Goal: Task Accomplishment & Management: Use online tool/utility

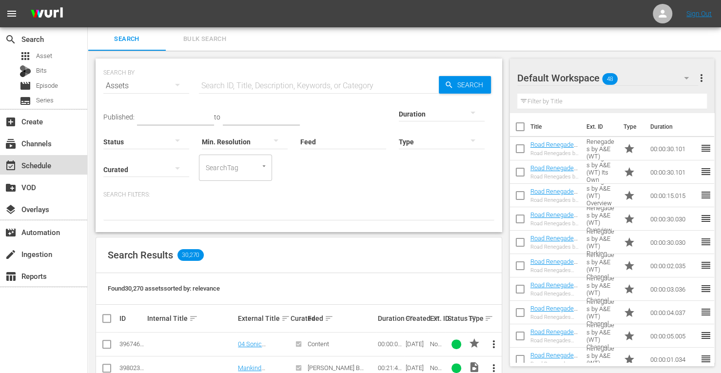
click at [43, 163] on div "event_available Schedule" at bounding box center [27, 164] width 55 height 9
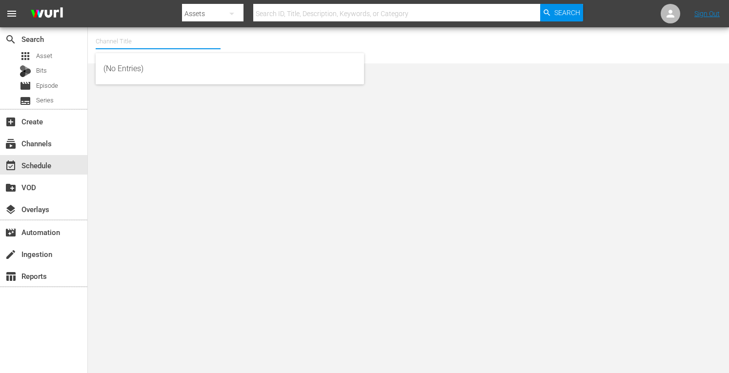
click at [178, 37] on input "text" at bounding box center [158, 41] width 125 height 23
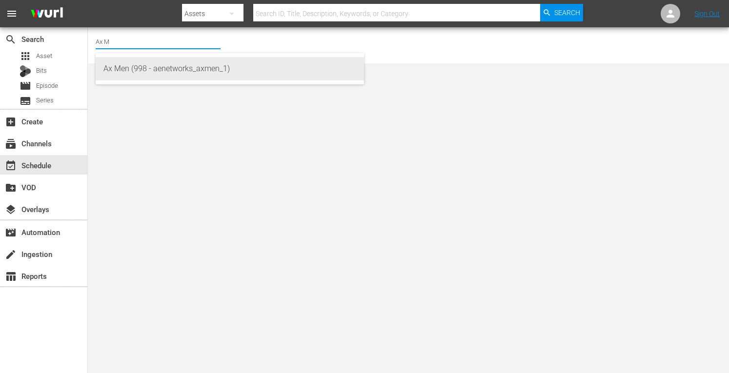
click at [153, 63] on div "Ax Men (998 - aenetworks_axmen_1)" at bounding box center [229, 68] width 253 height 23
type input "Ax Men (998 - aenetworks_axmen_1)"
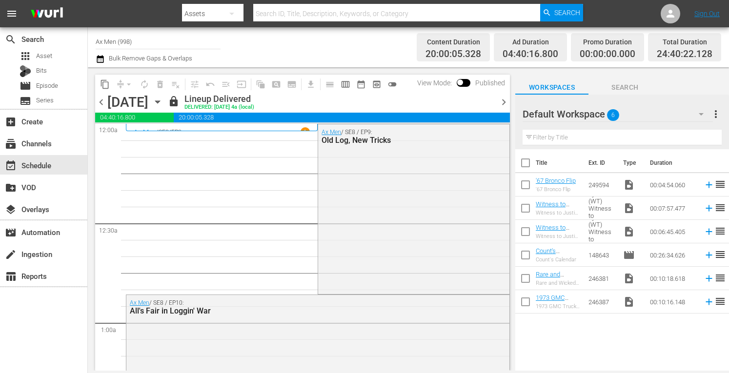
click at [163, 103] on icon "button" at bounding box center [157, 102] width 11 height 11
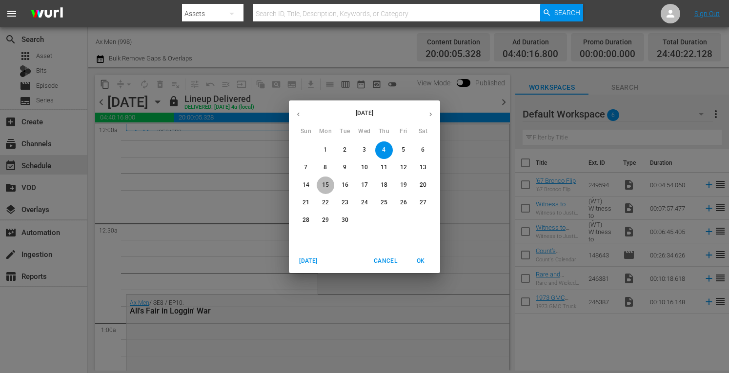
click at [326, 188] on p "15" at bounding box center [325, 185] width 7 height 8
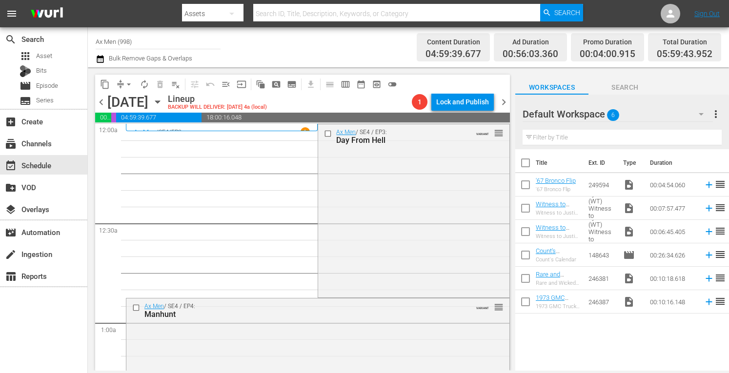
click at [100, 102] on span "chevron_left" at bounding box center [101, 102] width 12 height 12
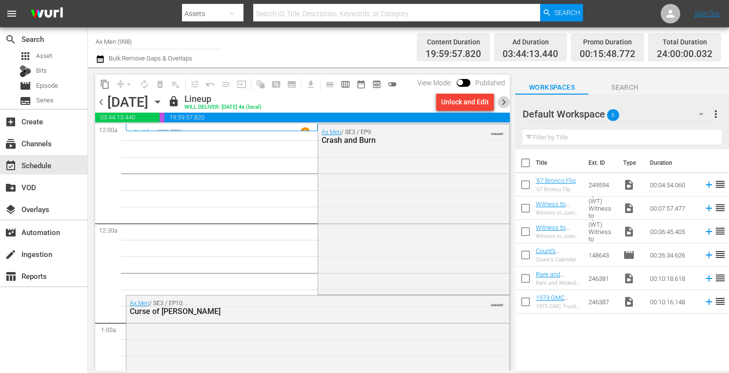
click at [505, 100] on span "chevron_right" at bounding box center [504, 102] width 12 height 12
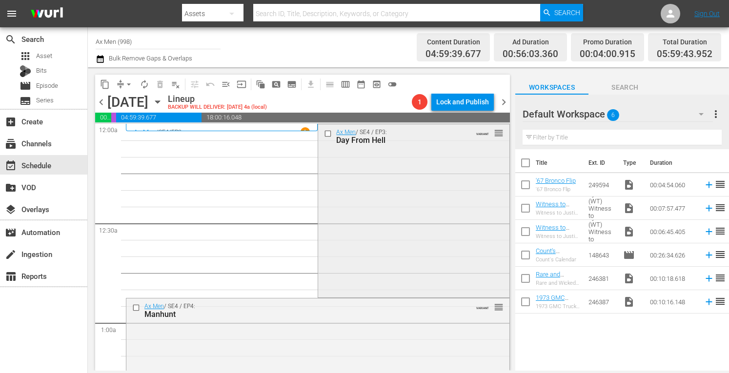
click at [416, 240] on div "Ax Men / SE4 / EP3: Day From Hell VARIANT reorder" at bounding box center [413, 209] width 191 height 171
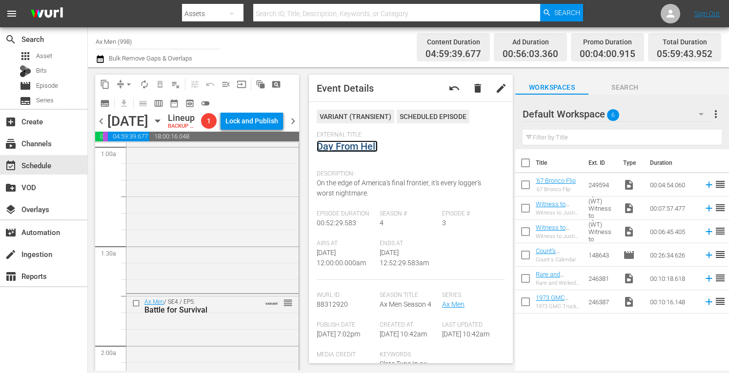
scroll to position [208, 0]
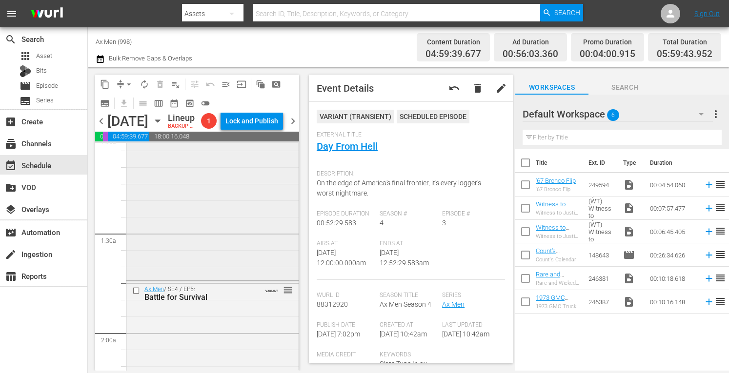
click at [230, 279] on div "Ax Men / SE4 / EP4: Manhunt VARIANT reorder" at bounding box center [212, 194] width 172 height 169
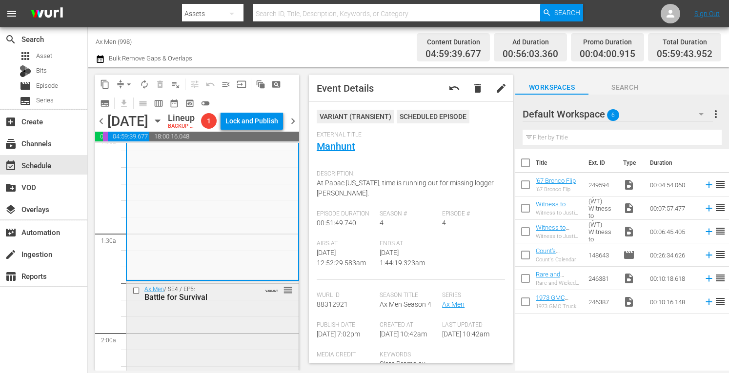
click at [243, 302] on div "Battle for Survival" at bounding box center [198, 297] width 108 height 9
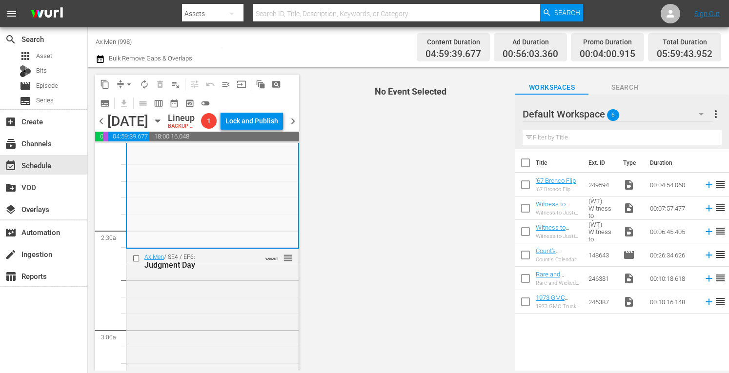
scroll to position [455, 0]
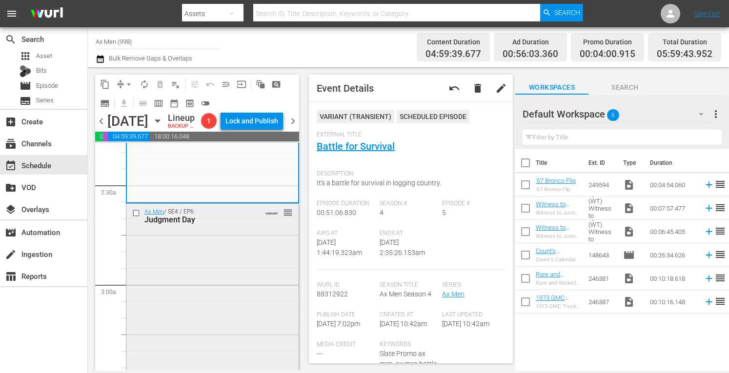
click at [249, 265] on div "Ax Men / SE4 / EP6: Judgment Day VARIANT reorder" at bounding box center [212, 288] width 172 height 168
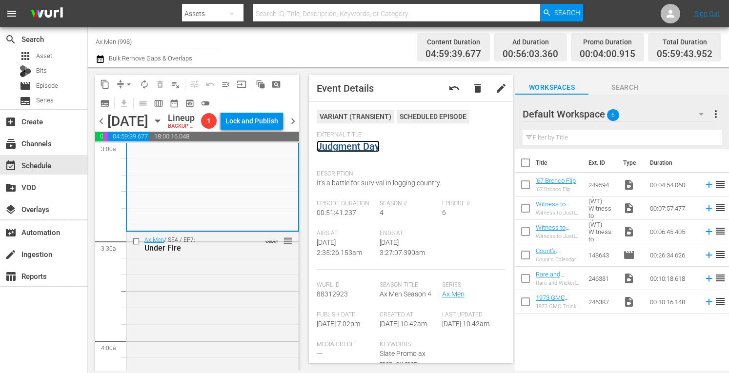
scroll to position [644, 0]
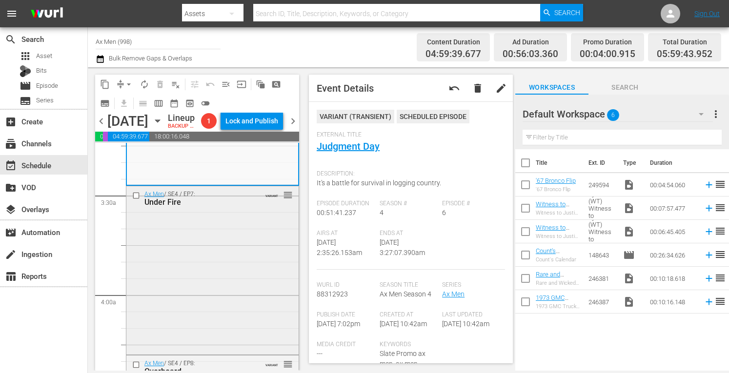
click at [240, 302] on div "Ax Men / SE4 / EP7: Under Fire VARIANT reorder" at bounding box center [212, 269] width 172 height 166
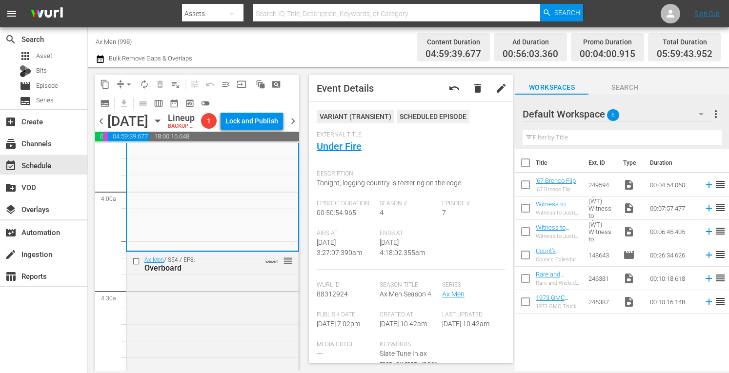
scroll to position [786, 0]
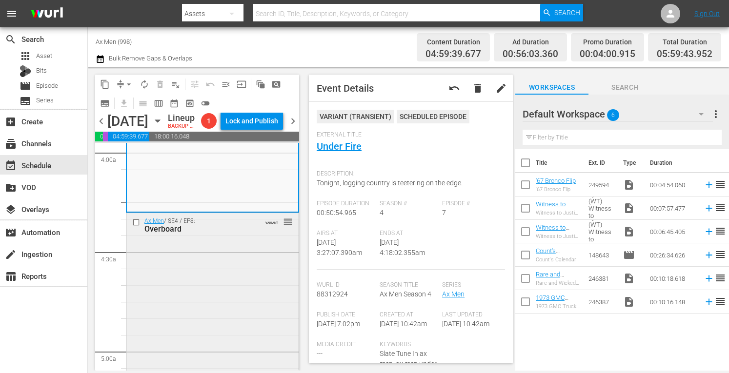
click at [250, 237] on div "Ax Men / SE4 / EP8: Overboard VARIANT reorder" at bounding box center [212, 225] width 172 height 24
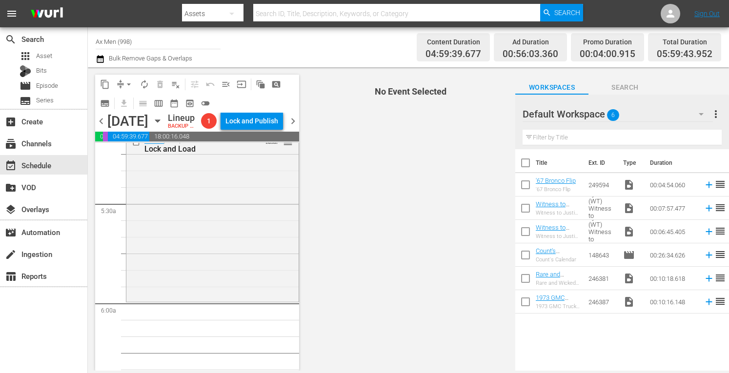
scroll to position [1053, 0]
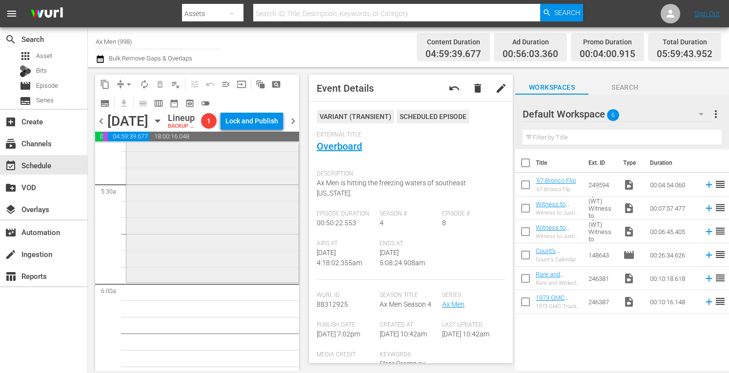
click at [226, 232] on div "Ax Men / SE4 / EP9: Lock and Load VARIANT reorder" at bounding box center [212, 197] width 172 height 167
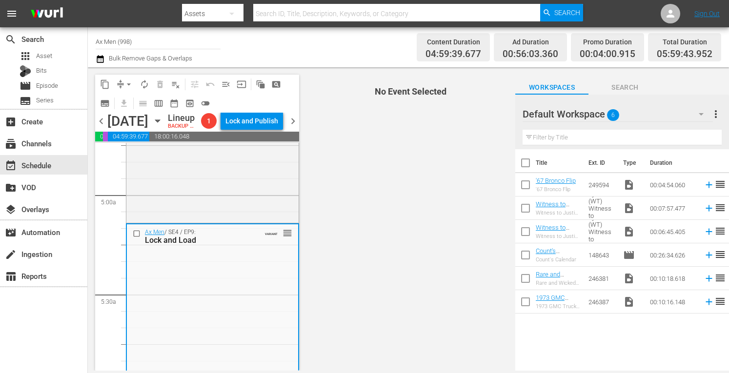
scroll to position [937, 0]
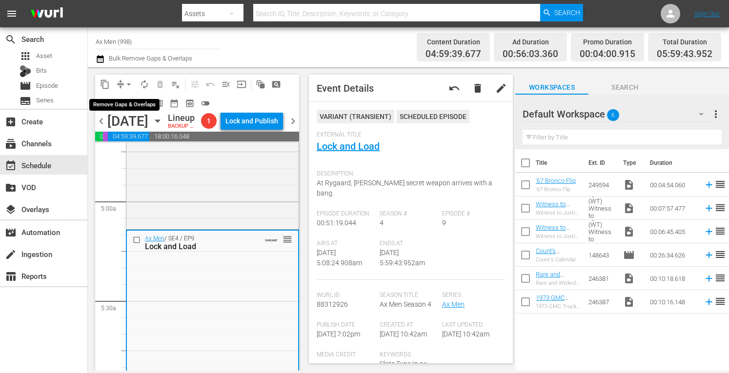
click at [128, 80] on span "arrow_drop_down" at bounding box center [129, 85] width 10 height 10
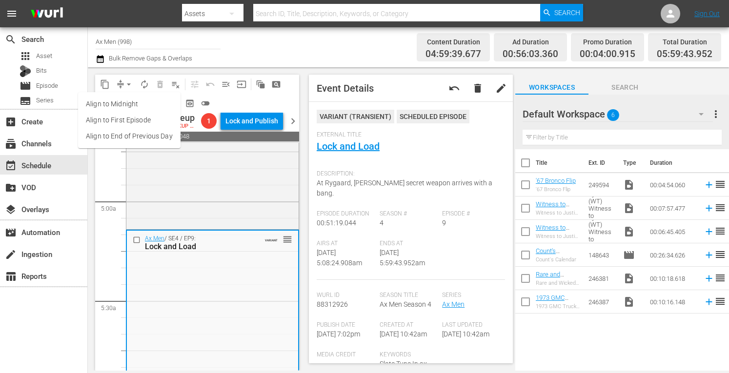
click at [128, 103] on li "Align to Midnight" at bounding box center [129, 104] width 102 height 16
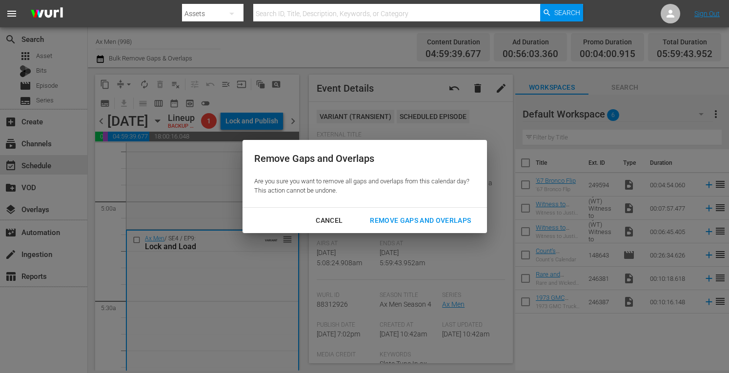
click at [410, 220] on div "Remove Gaps and Overlaps" at bounding box center [420, 221] width 117 height 12
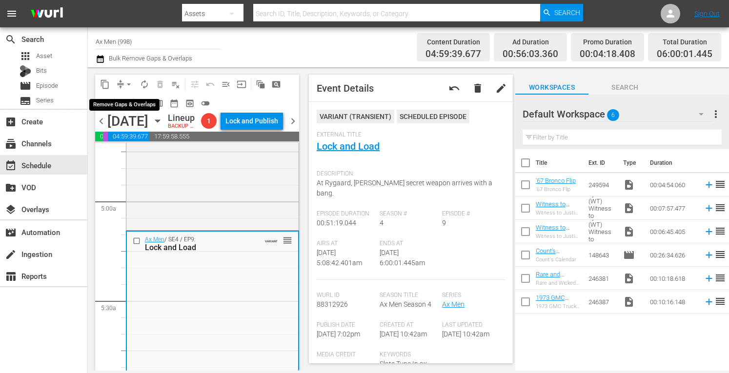
click at [130, 82] on span "arrow_drop_down" at bounding box center [129, 85] width 10 height 10
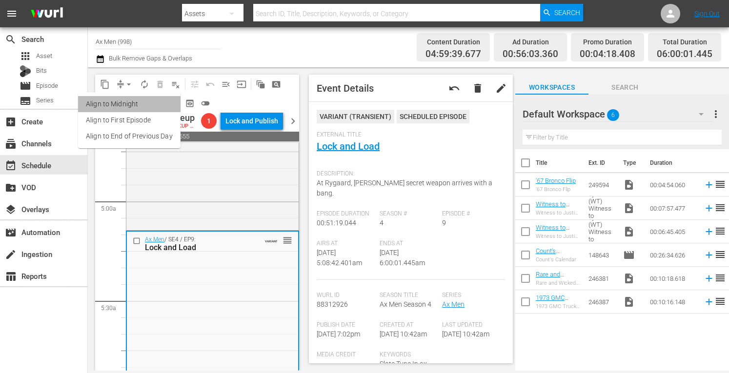
click at [129, 103] on li "Align to Midnight" at bounding box center [129, 104] width 102 height 16
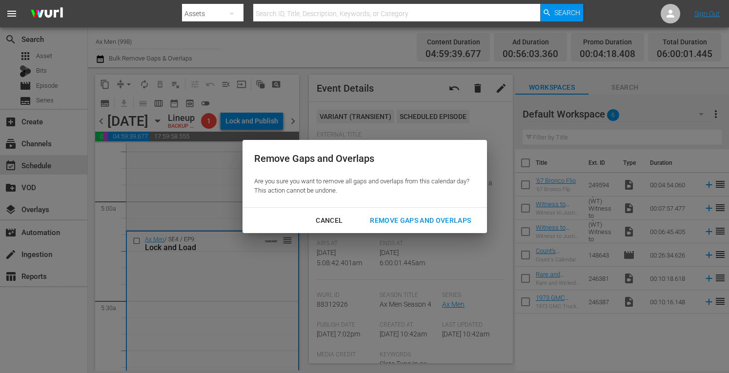
click at [404, 220] on div "Remove Gaps and Overlaps" at bounding box center [420, 221] width 117 height 12
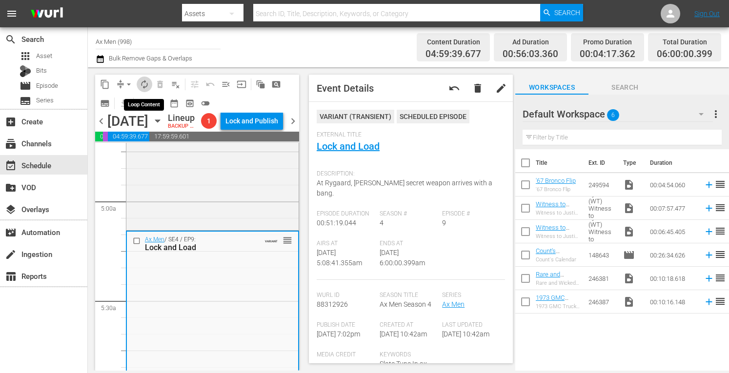
click at [146, 83] on span "autorenew_outlined" at bounding box center [145, 85] width 10 height 10
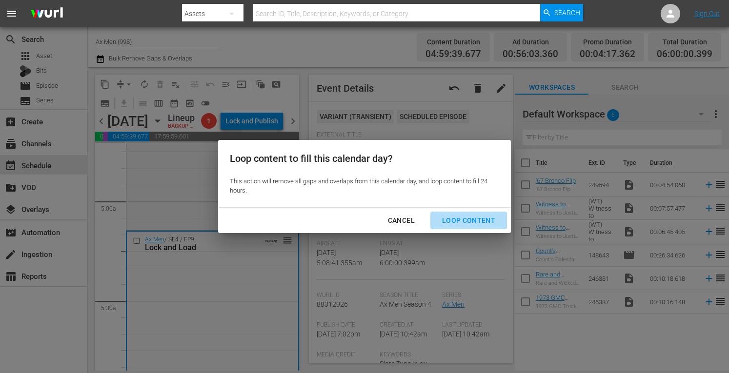
click at [480, 219] on div "Loop Content" at bounding box center [468, 221] width 69 height 12
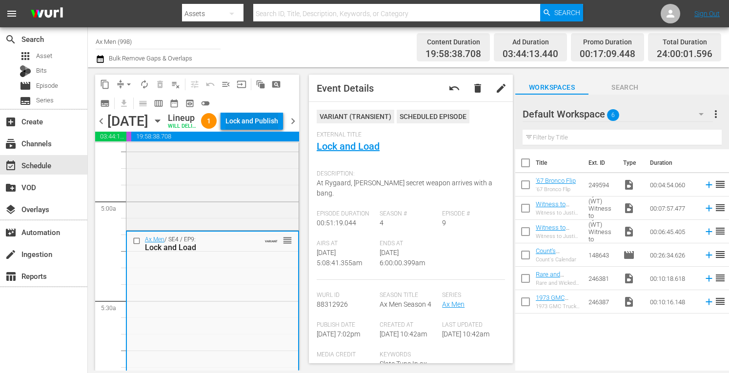
click at [262, 130] on div "Lock and Publish" at bounding box center [251, 121] width 53 height 18
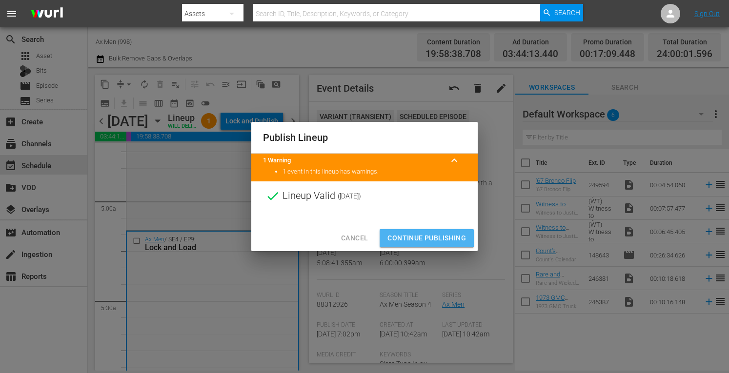
click at [414, 235] on span "Continue Publishing" at bounding box center [426, 238] width 79 height 12
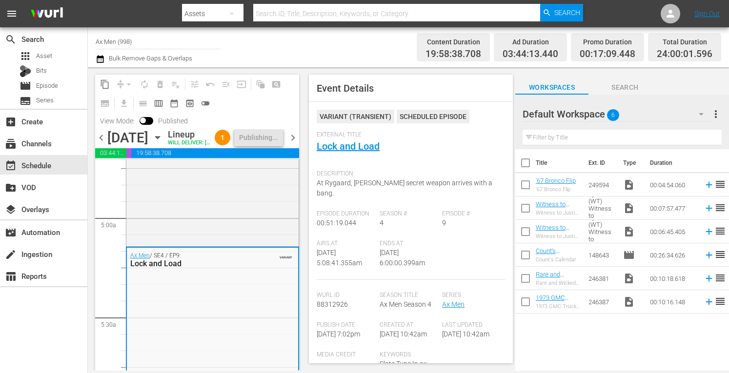
click at [295, 144] on span "chevron_right" at bounding box center [293, 138] width 12 height 12
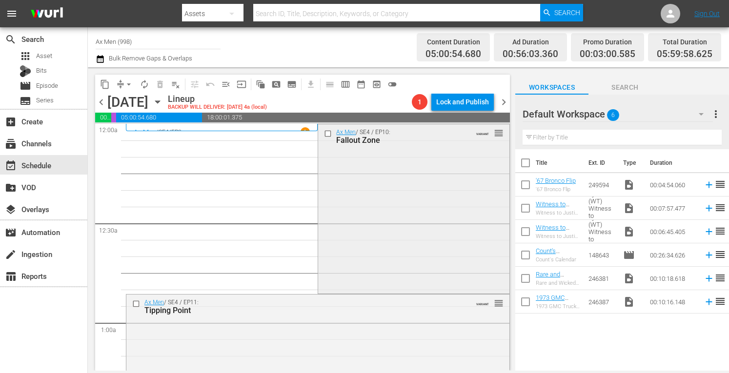
click at [387, 187] on div "Ax Men / SE4 / EP10: Fallout Zone VARIANT reorder" at bounding box center [413, 207] width 191 height 167
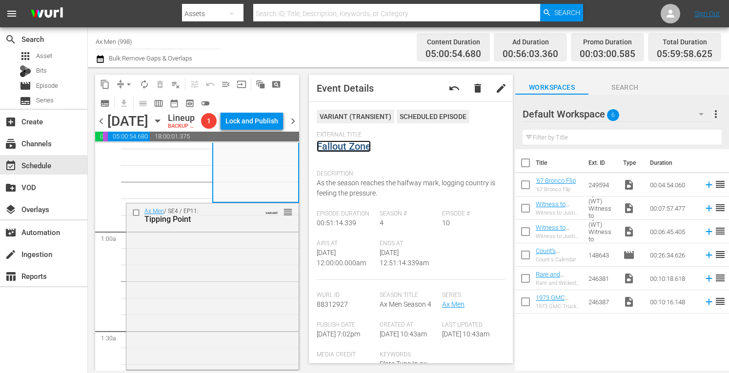
scroll to position [130, 0]
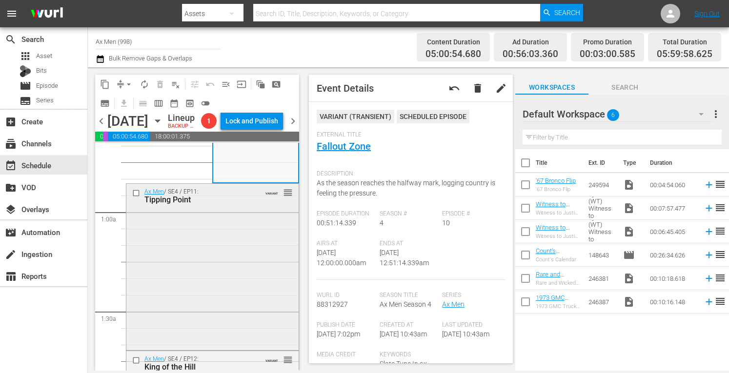
click at [236, 346] on div "Ax Men / SE4 / EP11: Tipping Point VARIANT reorder" at bounding box center [212, 266] width 172 height 164
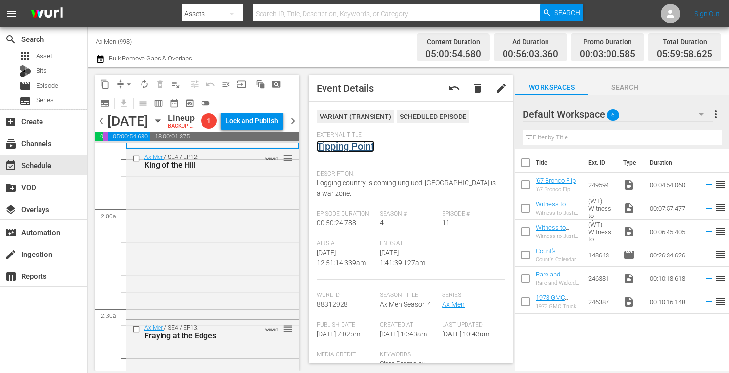
scroll to position [338, 0]
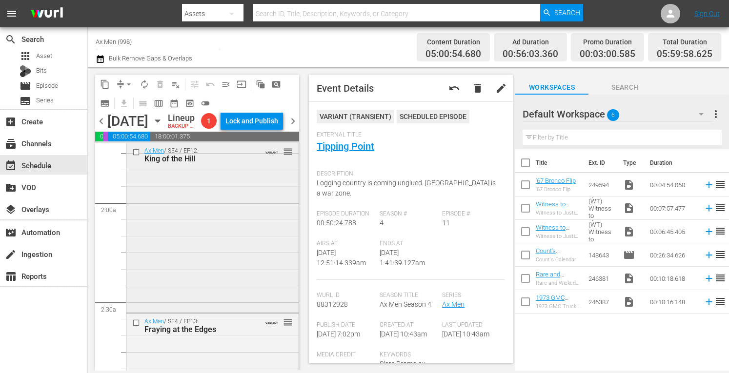
click at [248, 311] on div "Ax Men / SE4 / EP12: King of the Hill VARIANT reorder" at bounding box center [212, 227] width 172 height 168
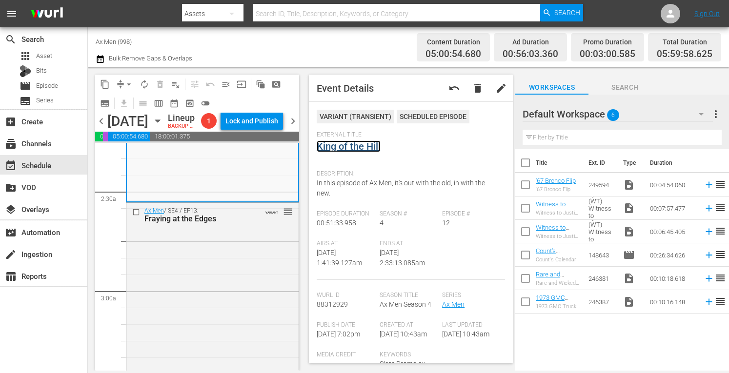
scroll to position [533, 0]
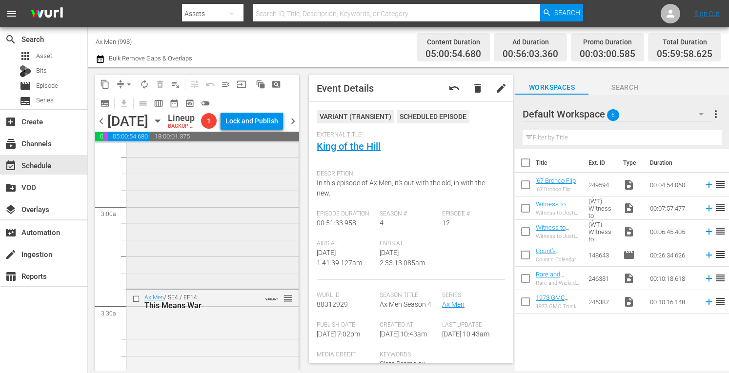
click at [251, 286] on div "Ax Men / SE4 / EP13: Fraying at the Edges VARIANT reorder" at bounding box center [212, 203] width 172 height 168
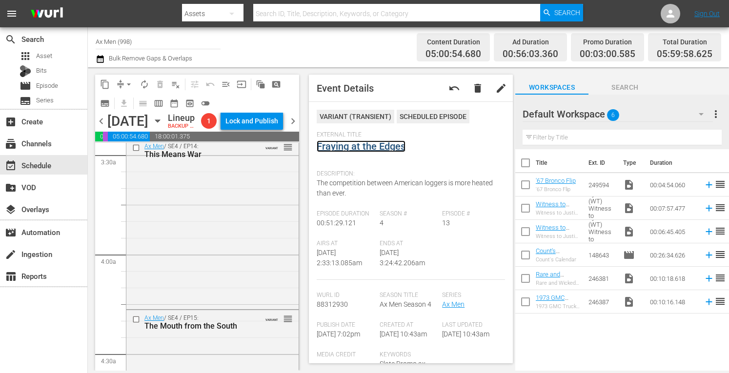
scroll to position [676, 0]
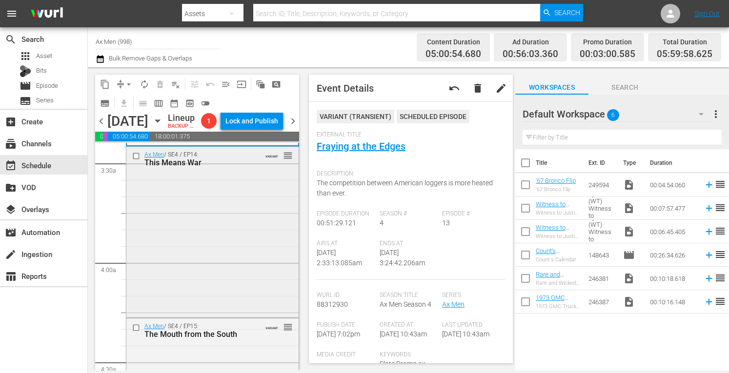
click at [263, 216] on div "Ax Men / SE4 / EP14: This Means War VARIANT reorder" at bounding box center [212, 231] width 172 height 169
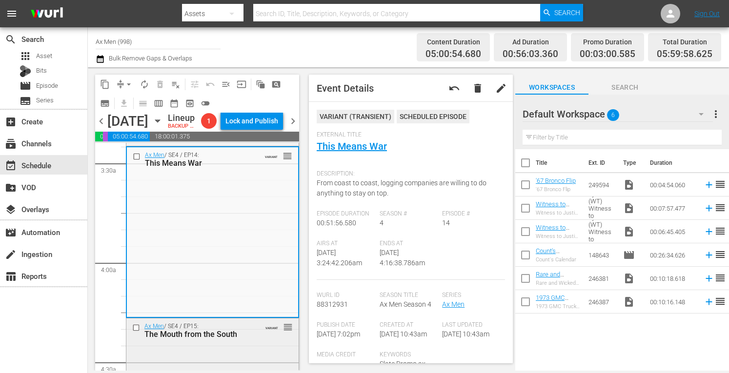
click at [255, 332] on div "VARIANT reorder" at bounding box center [273, 327] width 40 height 10
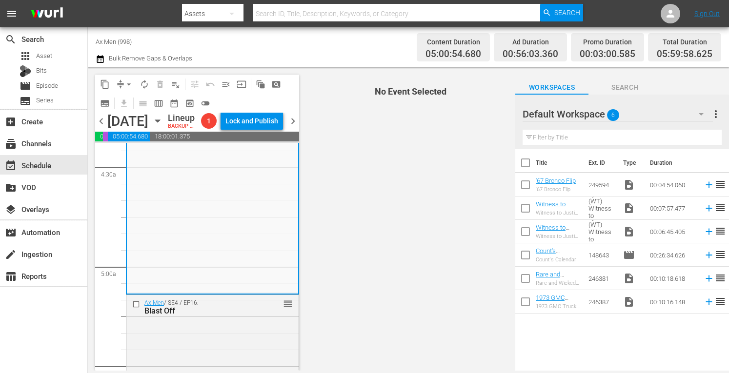
scroll to position [904, 0]
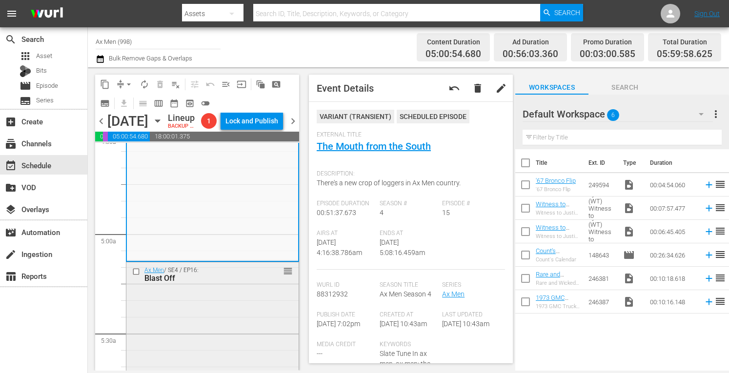
click at [255, 286] on div "Ax Men / SE4 / EP16: Blast Off reorder" at bounding box center [212, 274] width 172 height 24
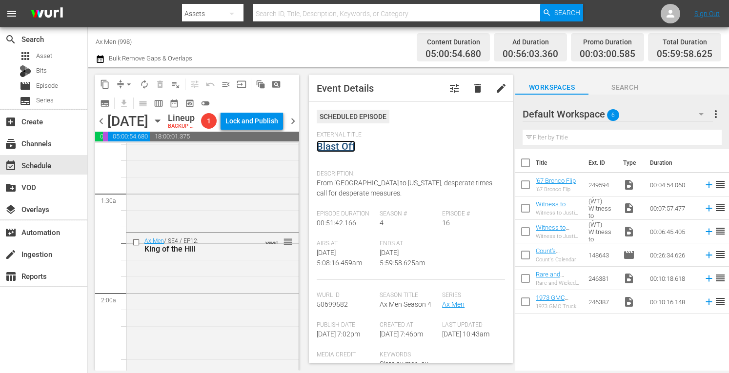
scroll to position [0, 0]
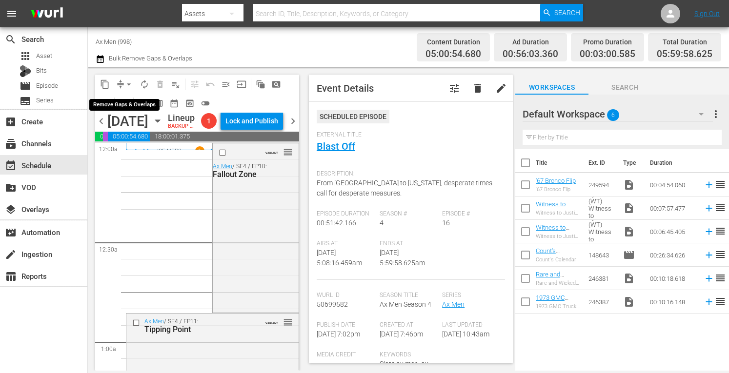
click at [131, 81] on span "arrow_drop_down" at bounding box center [129, 85] width 10 height 10
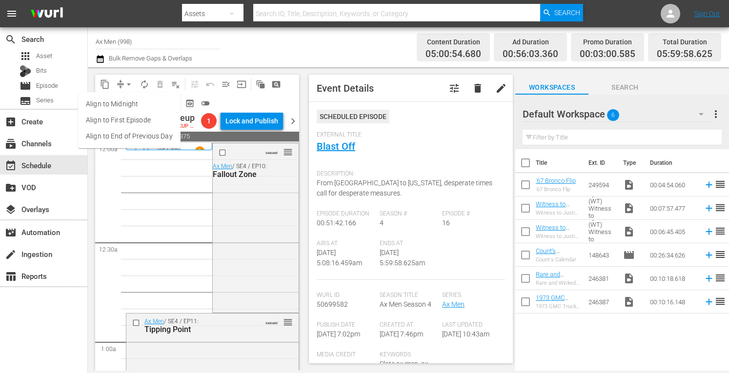
click at [122, 106] on li "Align to Midnight" at bounding box center [129, 104] width 102 height 16
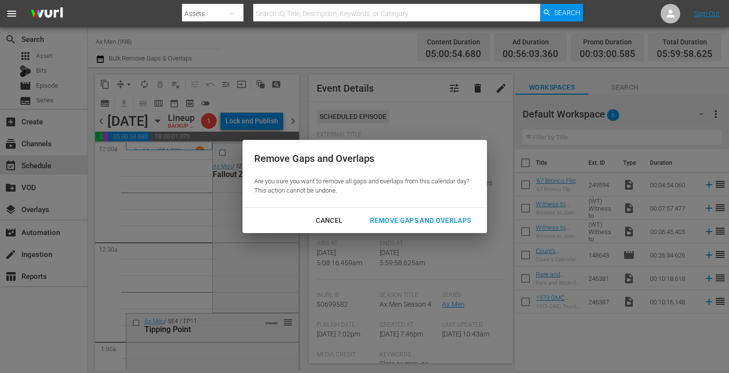
drag, startPoint x: 411, startPoint y: 214, endPoint x: 397, endPoint y: 221, distance: 15.7
click at [397, 221] on div "Remove Gaps and Overlaps" at bounding box center [420, 221] width 117 height 12
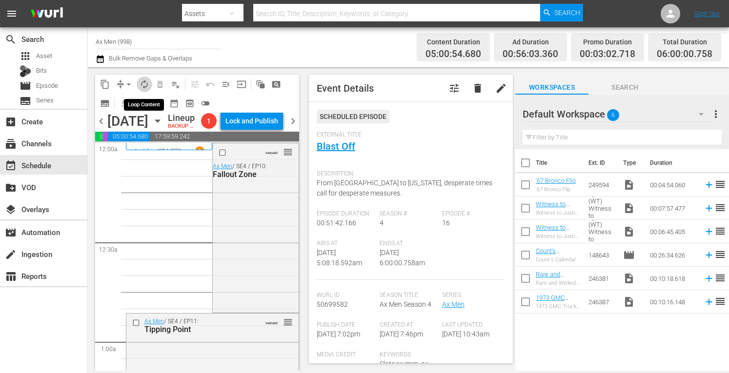
click at [140, 80] on span "autorenew_outlined" at bounding box center [145, 85] width 10 height 10
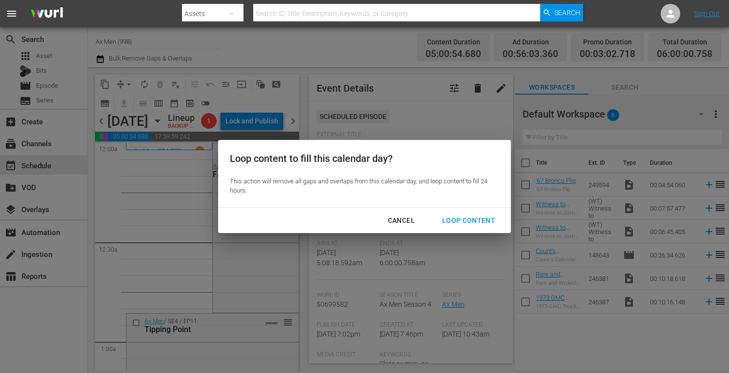
click at [483, 216] on div "Loop Content" at bounding box center [468, 221] width 69 height 12
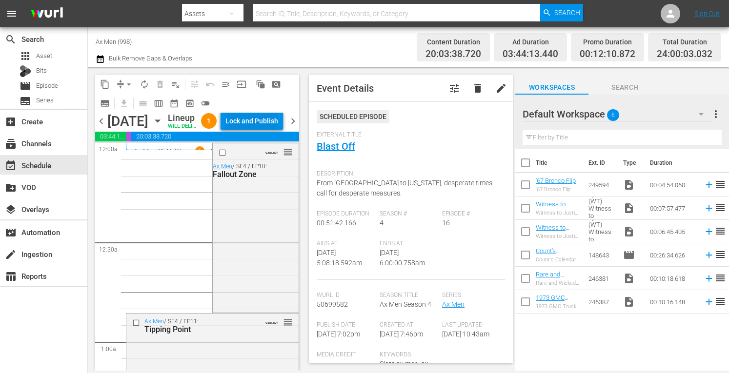
click at [260, 129] on div "Lock and Publish" at bounding box center [251, 121] width 53 height 18
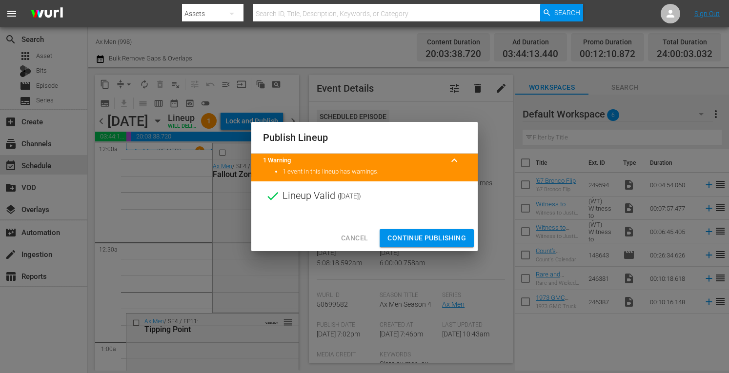
click at [437, 243] on span "Continue Publishing" at bounding box center [426, 238] width 79 height 12
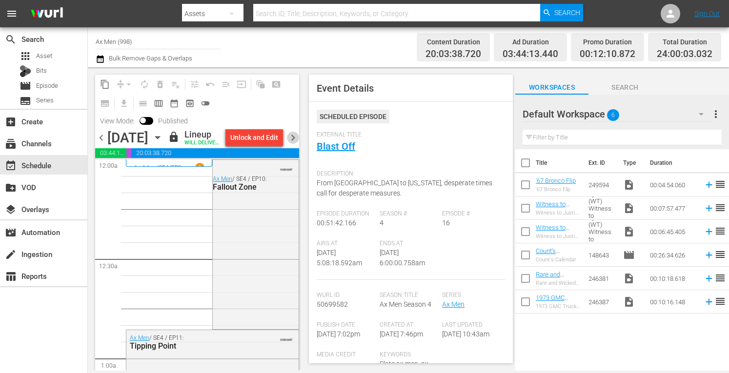
click at [293, 144] on span "chevron_right" at bounding box center [293, 138] width 12 height 12
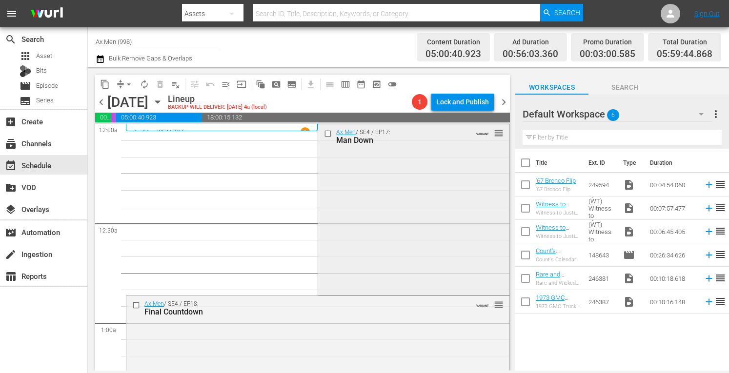
click at [381, 171] on div "Ax Men / SE4 / EP17: Man Down VARIANT reorder" at bounding box center [413, 208] width 191 height 169
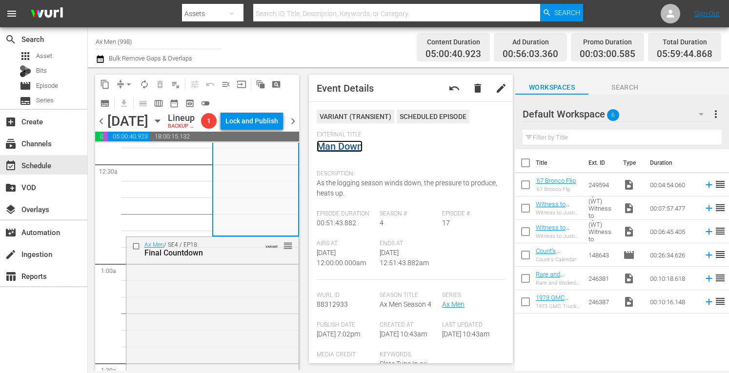
scroll to position [162, 0]
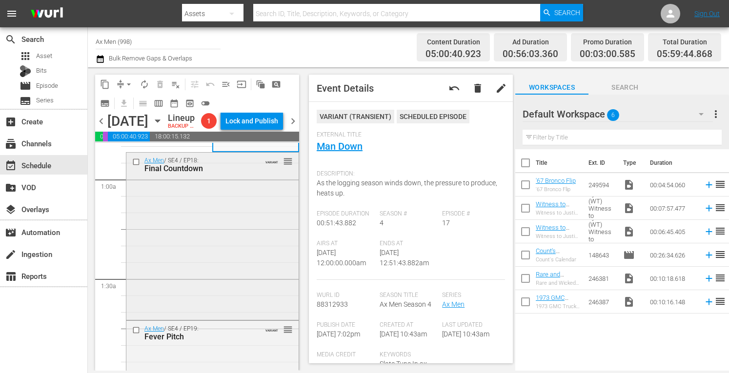
click at [252, 319] on div "Ax Men / SE4 / EP18: Final Countdown VARIANT reorder" at bounding box center [212, 236] width 172 height 166
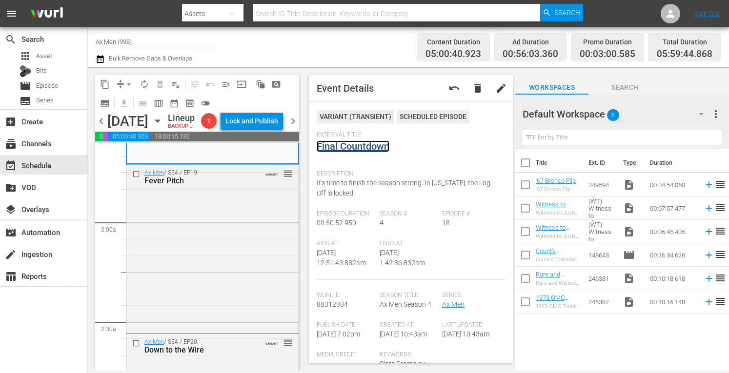
scroll to position [358, 0]
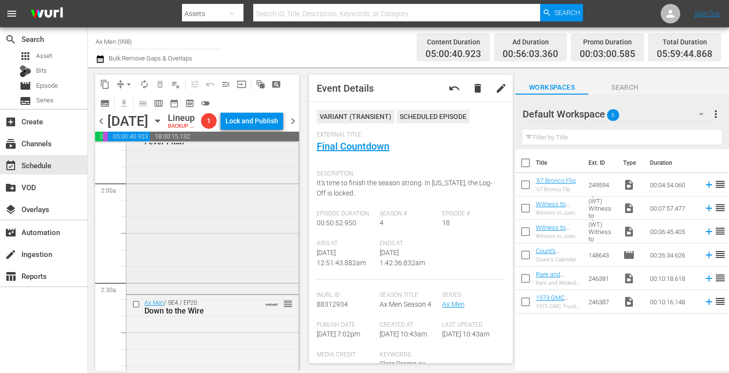
click at [228, 280] on div "Ax Men / SE4 / EP19: Fever Pitch VARIANT reorder" at bounding box center [212, 209] width 172 height 166
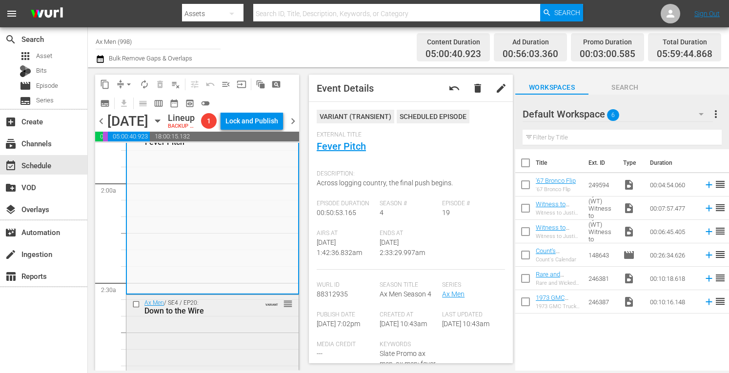
click at [262, 354] on div "Ax Men / SE4 / EP20: Down to the Wire VARIANT reorder" at bounding box center [212, 379] width 172 height 168
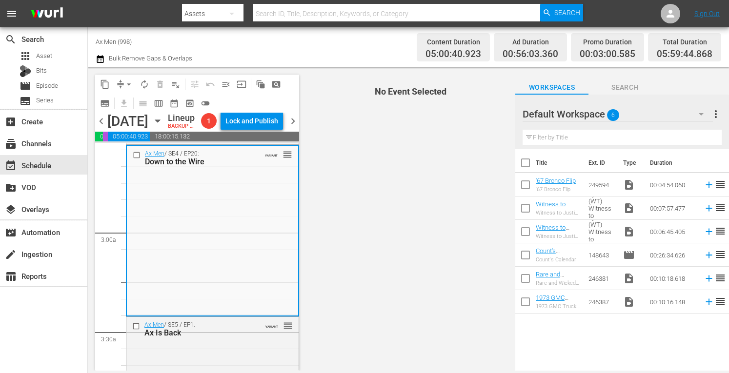
scroll to position [546, 0]
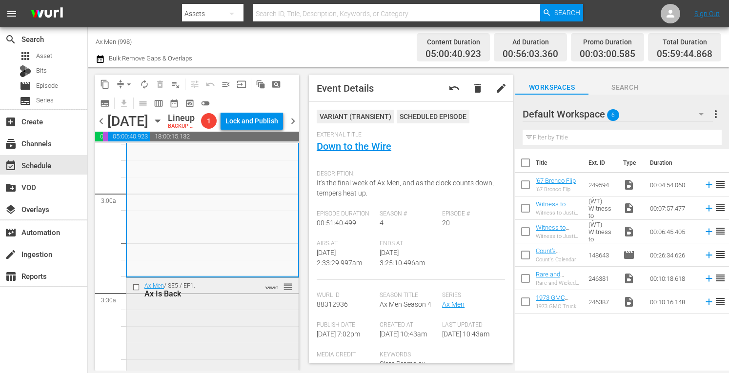
click at [218, 342] on div "Ax Men / SE5 / EP1: Ax Is Back VARIANT reorder" at bounding box center [212, 362] width 172 height 168
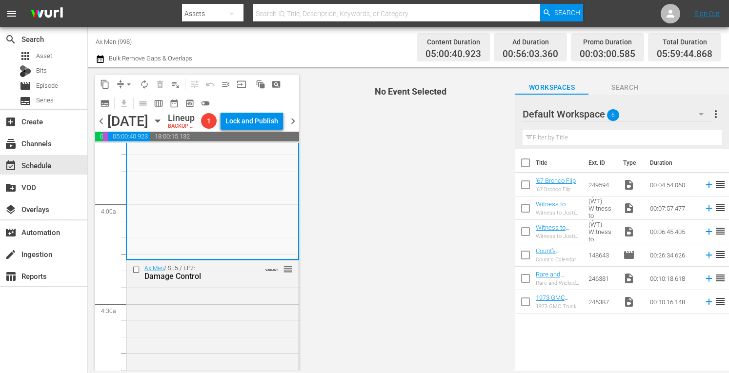
scroll to position [761, 0]
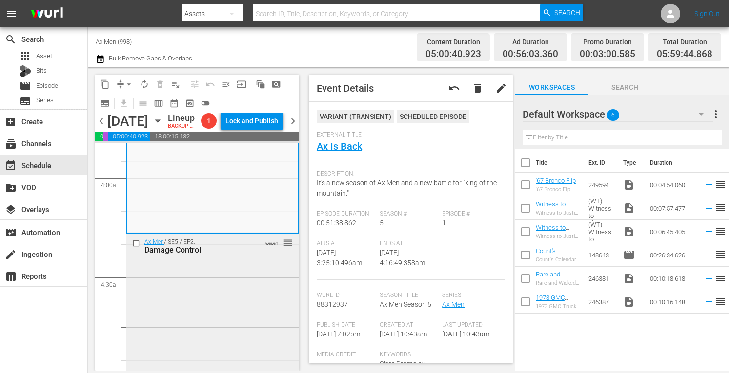
click at [182, 307] on div "Ax Men / SE5 / EP2: Damage Control VARIANT reorder" at bounding box center [212, 318] width 172 height 169
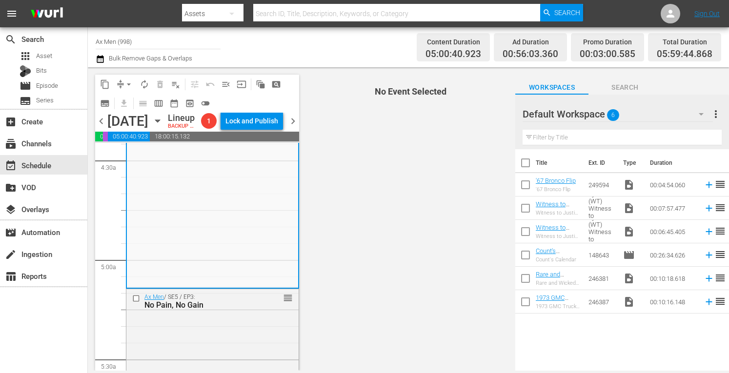
scroll to position [898, 0]
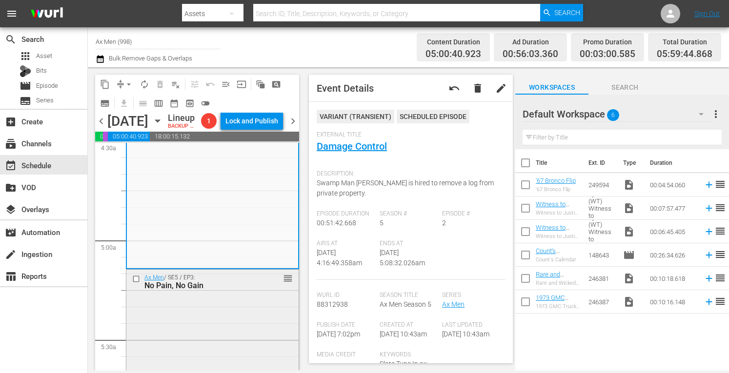
click at [227, 333] on div "Ax Men / SE5 / EP3: No Pain, No Gain reorder" at bounding box center [212, 353] width 172 height 167
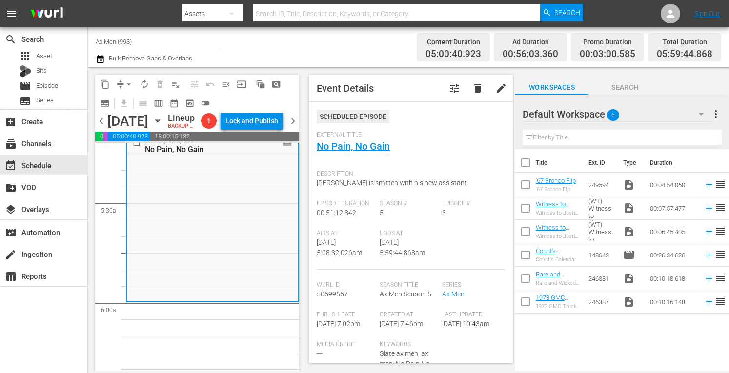
scroll to position [956, 0]
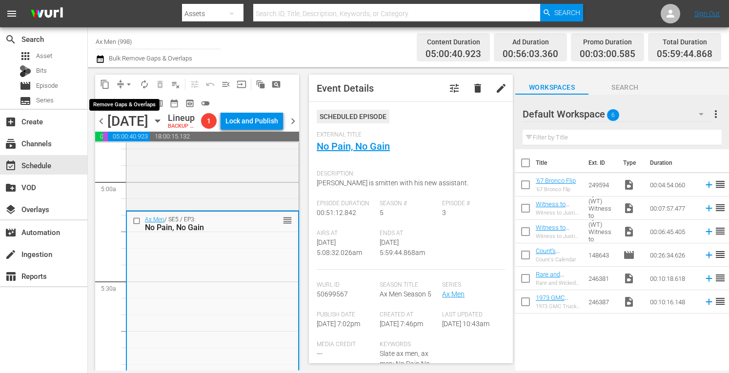
click at [129, 80] on span "arrow_drop_down" at bounding box center [129, 85] width 10 height 10
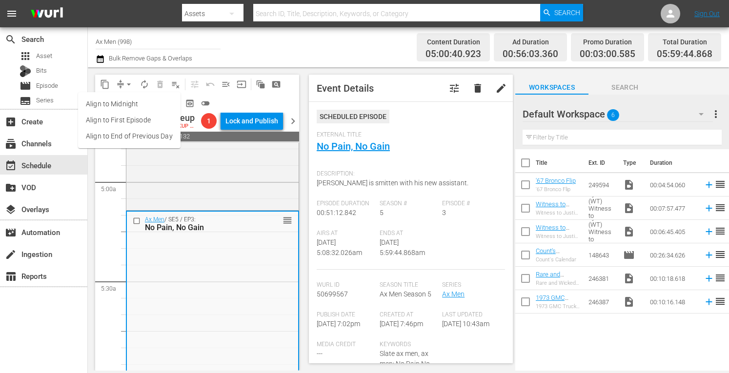
click at [128, 102] on li "Align to Midnight" at bounding box center [129, 104] width 102 height 16
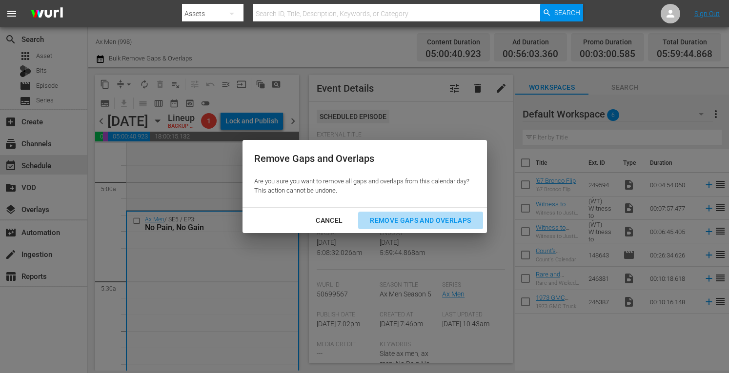
click at [391, 218] on div "Remove Gaps and Overlaps" at bounding box center [420, 221] width 117 height 12
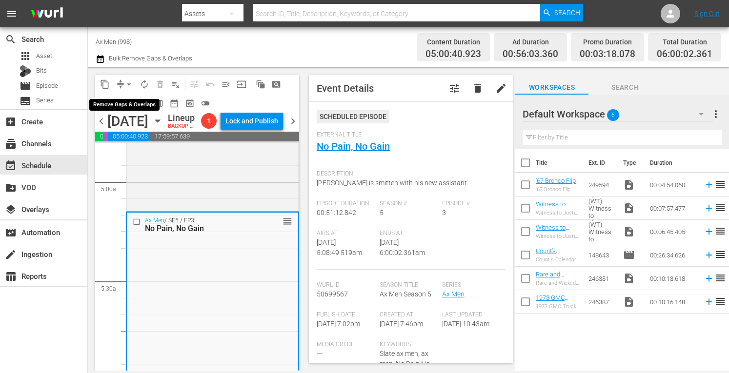
click at [128, 82] on span "arrow_drop_down" at bounding box center [129, 85] width 10 height 10
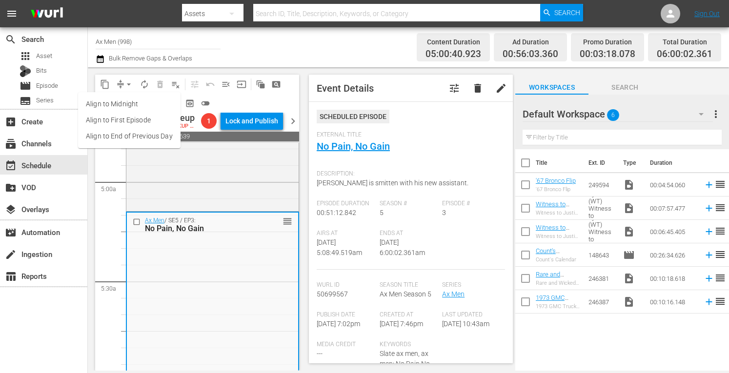
click at [127, 103] on li "Align to Midnight" at bounding box center [129, 104] width 102 height 16
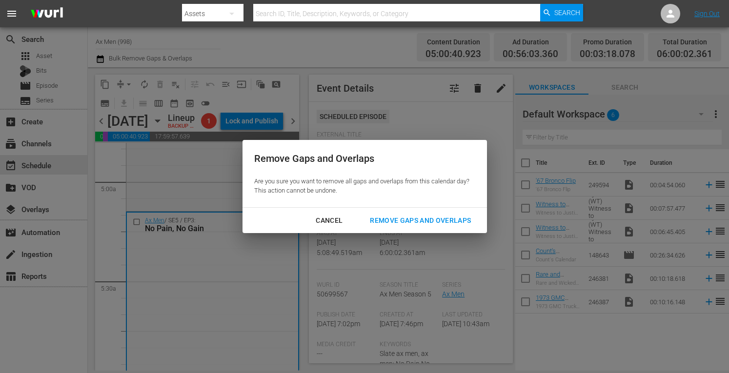
click at [416, 216] on div "Remove Gaps and Overlaps" at bounding box center [420, 221] width 117 height 12
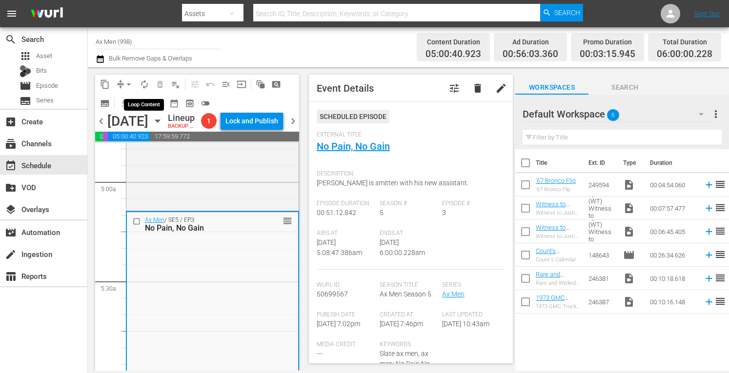
click at [144, 85] on span "autorenew_outlined" at bounding box center [145, 85] width 10 height 10
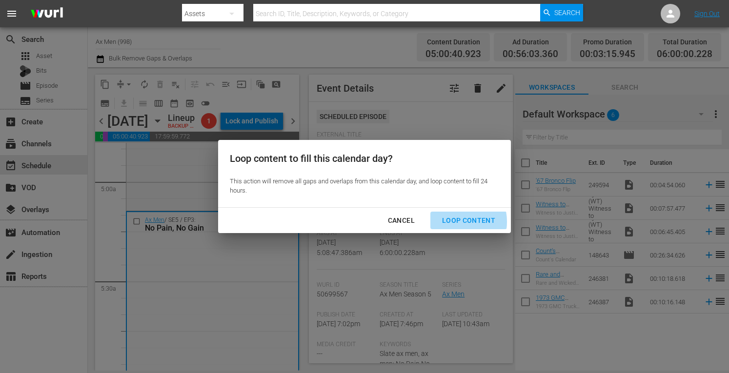
click at [455, 222] on div "Loop Content" at bounding box center [468, 221] width 69 height 12
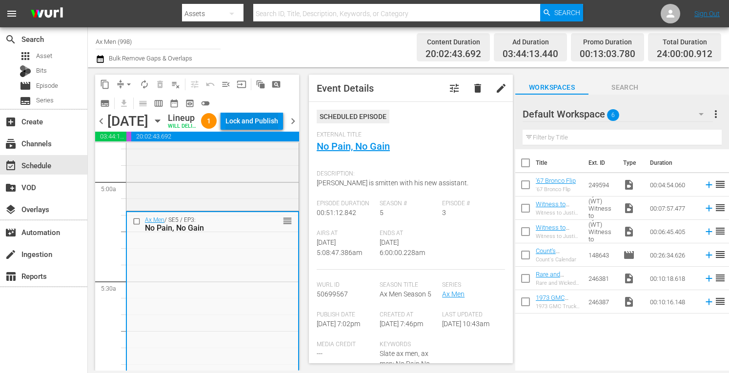
click at [265, 128] on div "Lock and Publish" at bounding box center [251, 121] width 53 height 18
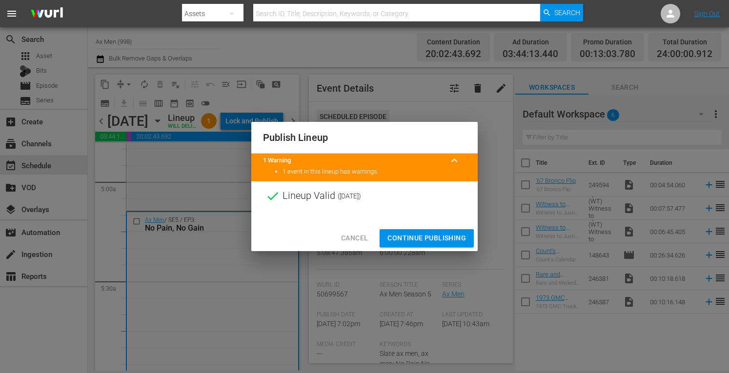
click at [421, 240] on span "Continue Publishing" at bounding box center [426, 238] width 79 height 12
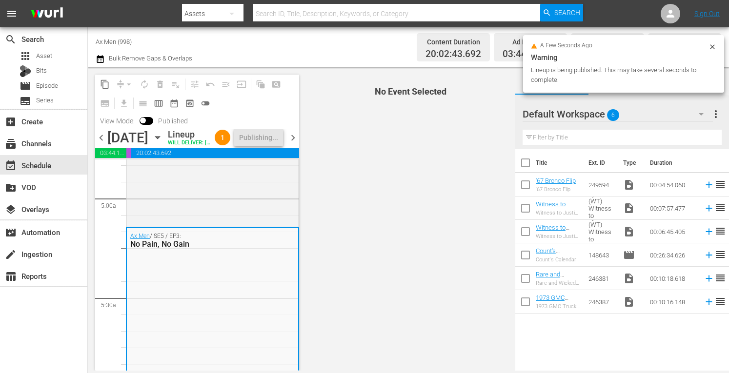
click at [297, 144] on span "chevron_right" at bounding box center [293, 138] width 12 height 12
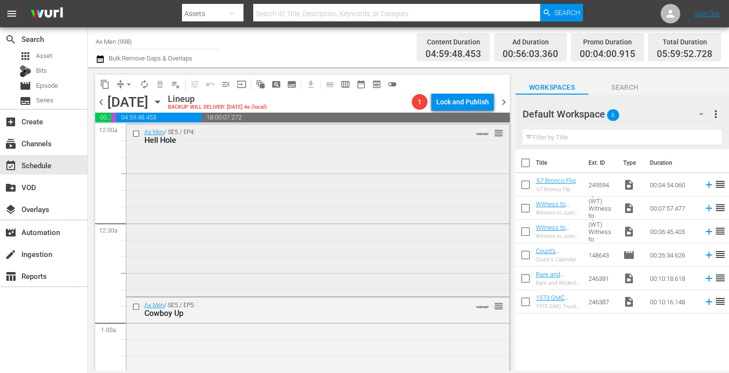
click at [313, 183] on div "Ax Men / SE5 / EP4: Hell Hole VARIANT reorder" at bounding box center [317, 209] width 383 height 170
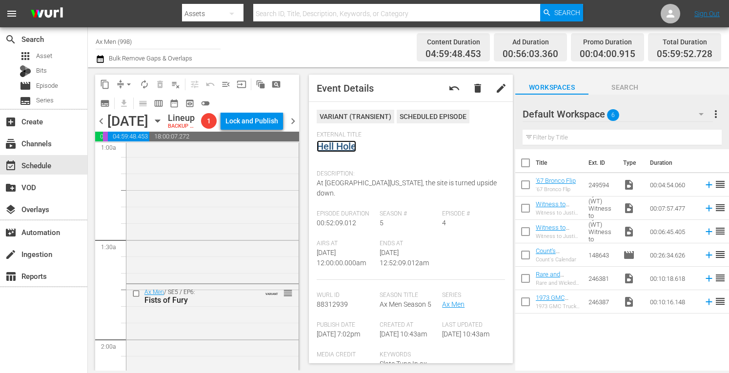
scroll to position [227, 0]
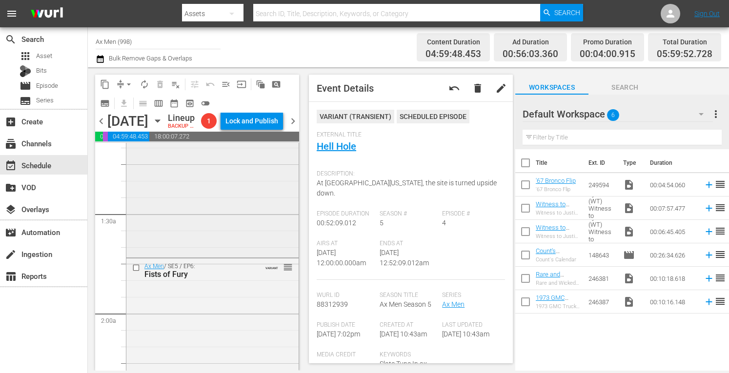
click at [239, 246] on div "Ax Men / SE5 / EP5: Cowboy Up VARIANT reorder" at bounding box center [212, 172] width 172 height 166
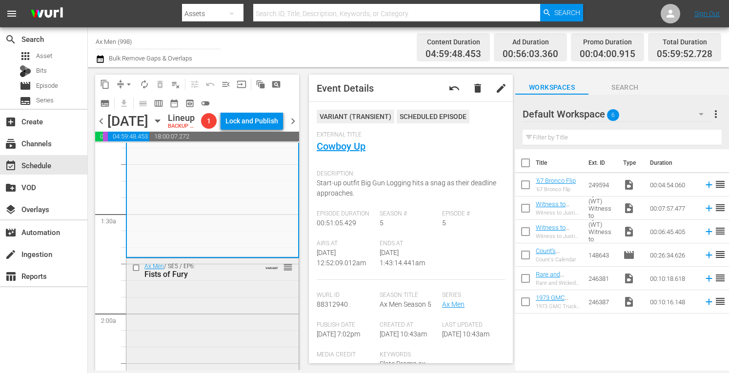
click at [240, 319] on div "Ax Men / SE5 / EP6: Fists of Fury VARIANT reorder" at bounding box center [212, 343] width 172 height 169
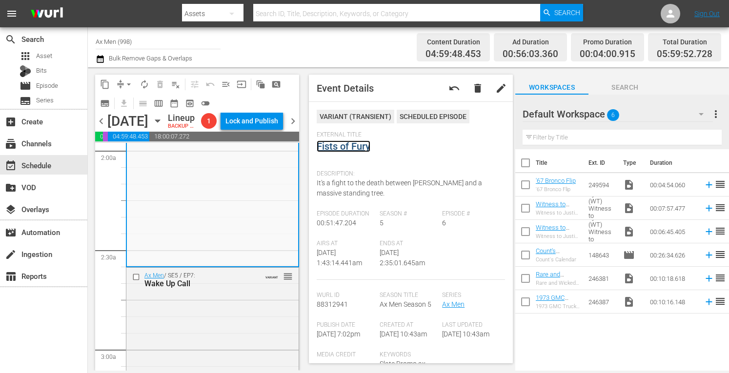
scroll to position [461, 0]
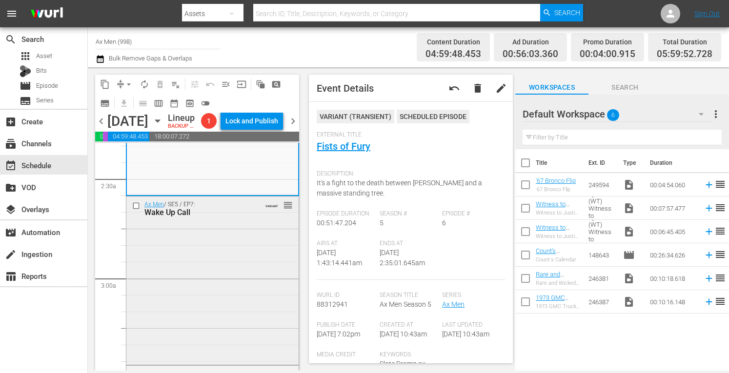
click at [232, 310] on div "Ax Men / SE5 / EP7: Wake Up Call VARIANT reorder" at bounding box center [212, 280] width 172 height 167
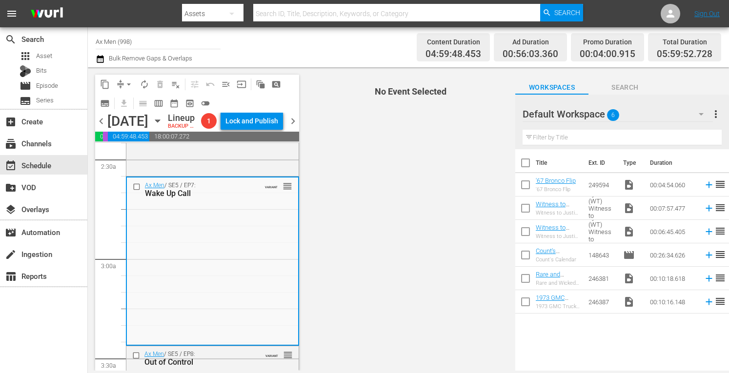
scroll to position [598, 0]
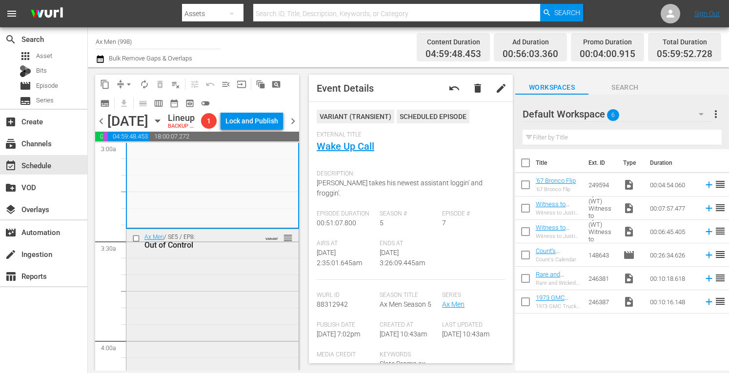
click at [242, 320] on div "Ax Men / SE5 / EP8: Out of Control VARIANT reorder" at bounding box center [212, 313] width 172 height 168
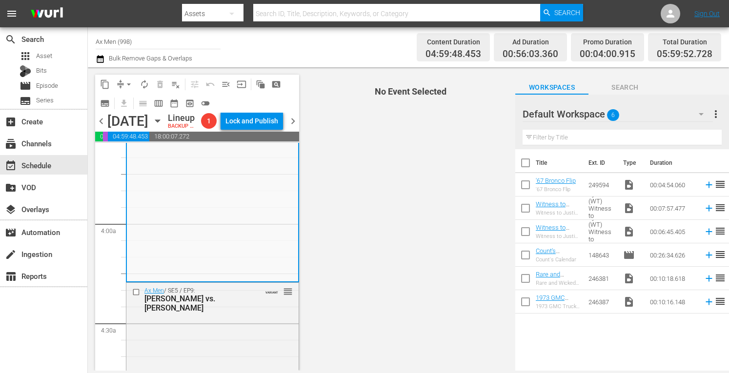
scroll to position [761, 0]
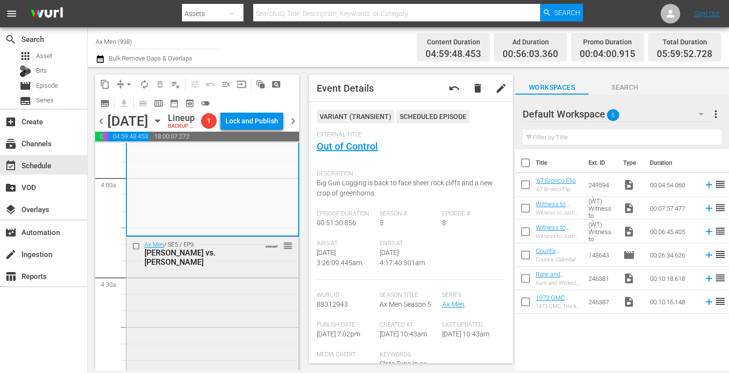
click at [251, 309] on div "Ax Men / SE5 / EP9: Rygaard vs. Rygaard VARIANT reorder" at bounding box center [212, 320] width 172 height 166
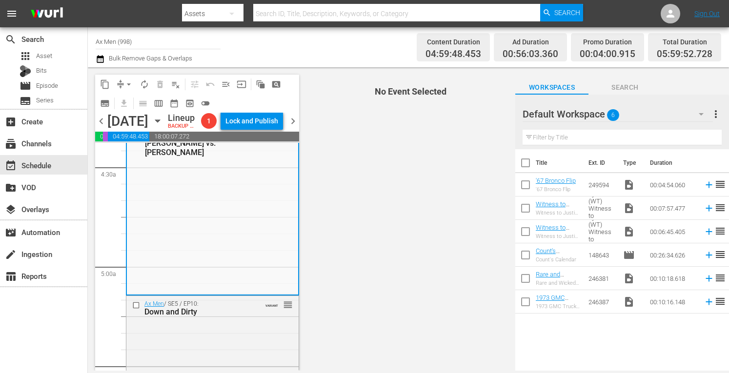
scroll to position [904, 0]
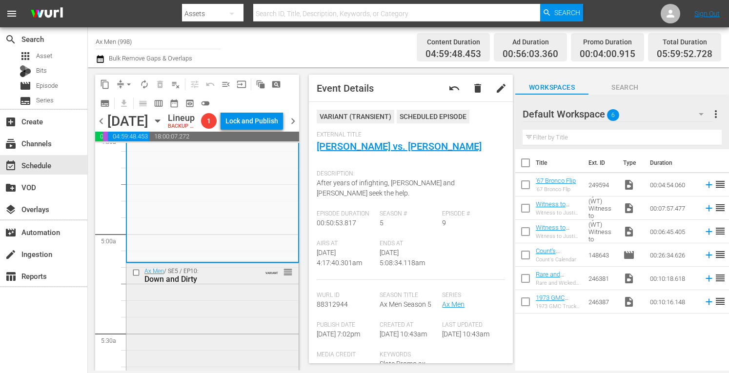
click at [270, 275] on span "VARIANT" at bounding box center [271, 271] width 13 height 8
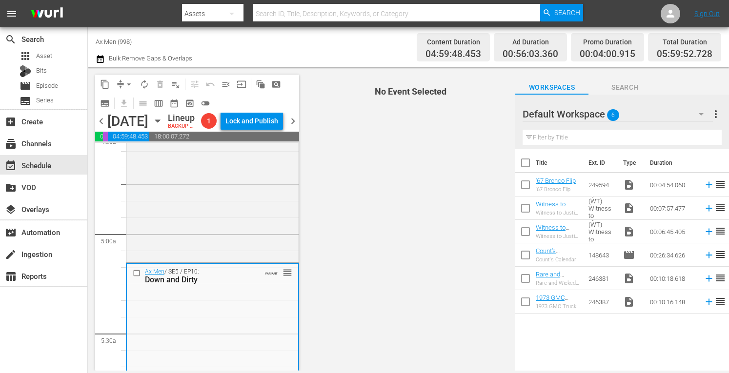
click at [300, 366] on div "content_copy compress arrow_drop_down autorenew_outlined delete_forever_outline…" at bounding box center [195, 218] width 214 height 303
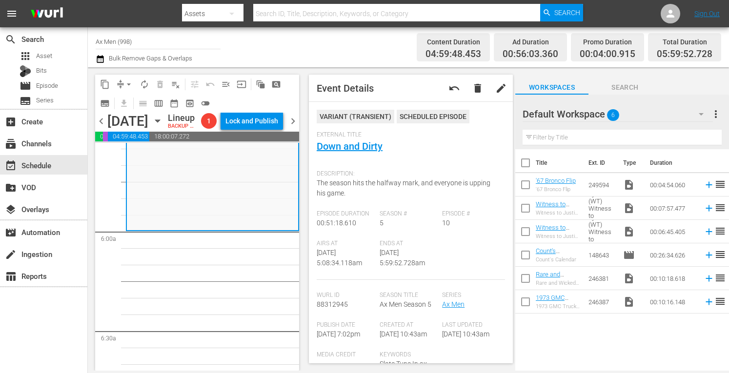
scroll to position [1125, 0]
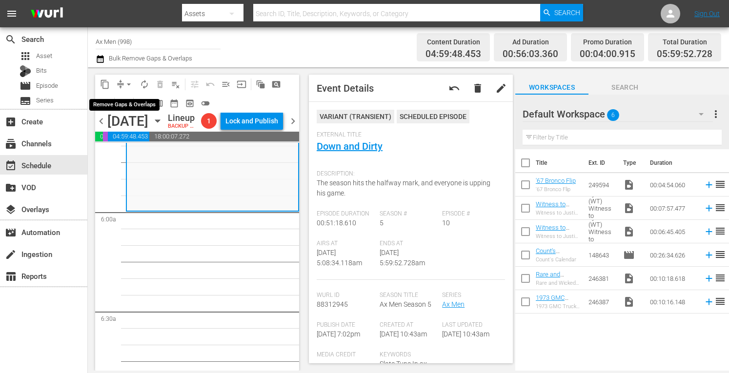
click at [129, 80] on span "arrow_drop_down" at bounding box center [129, 85] width 10 height 10
click at [127, 105] on li "Align to Midnight" at bounding box center [129, 104] width 80 height 16
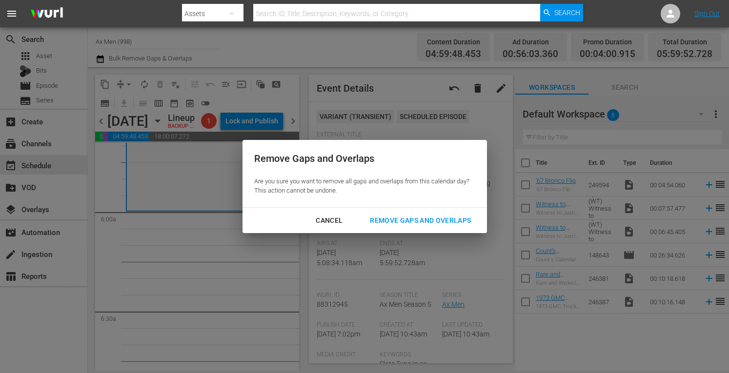
click at [398, 217] on div "Remove Gaps and Overlaps" at bounding box center [420, 221] width 117 height 12
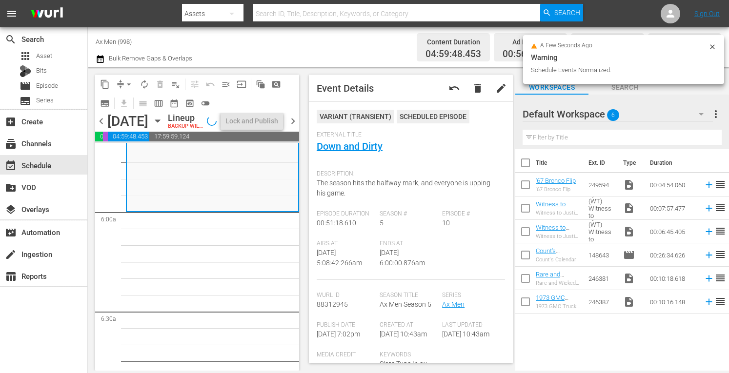
scroll to position [1108, 0]
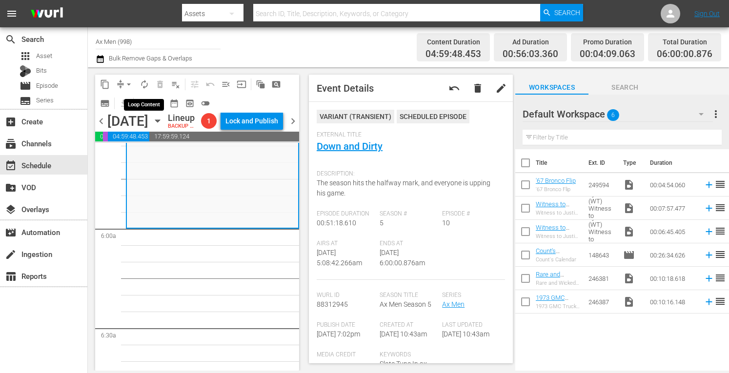
click at [144, 84] on span "autorenew_outlined" at bounding box center [145, 85] width 10 height 10
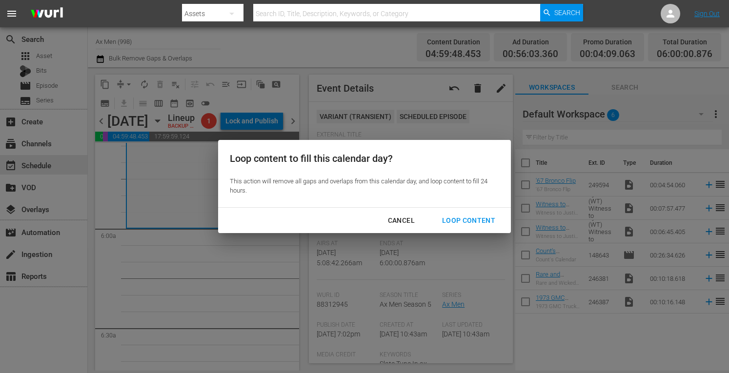
click at [476, 222] on div "Loop Content" at bounding box center [468, 221] width 69 height 12
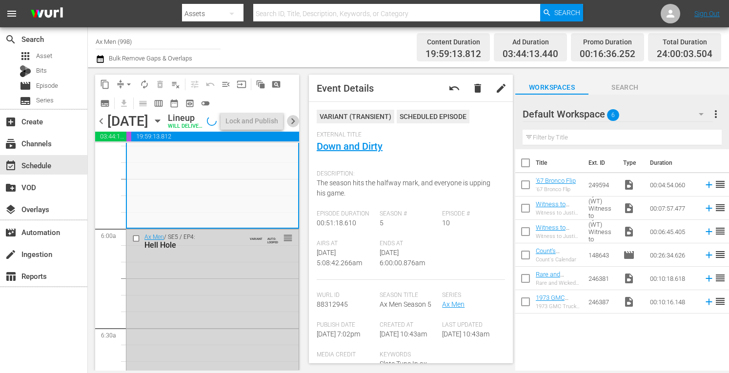
click at [293, 126] on span "chevron_right" at bounding box center [293, 121] width 12 height 12
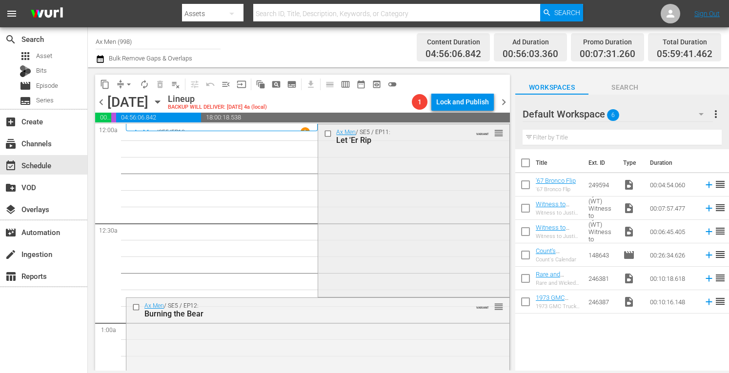
click at [398, 194] on div "Ax Men / SE5 / EP11: Let 'Er Rip VARIANT reorder" at bounding box center [413, 209] width 191 height 170
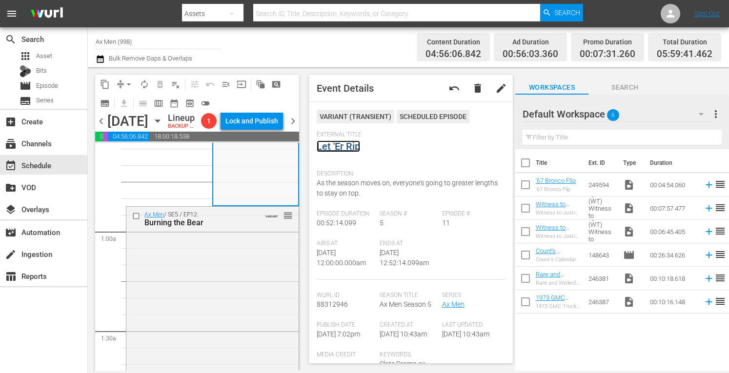
scroll to position [149, 0]
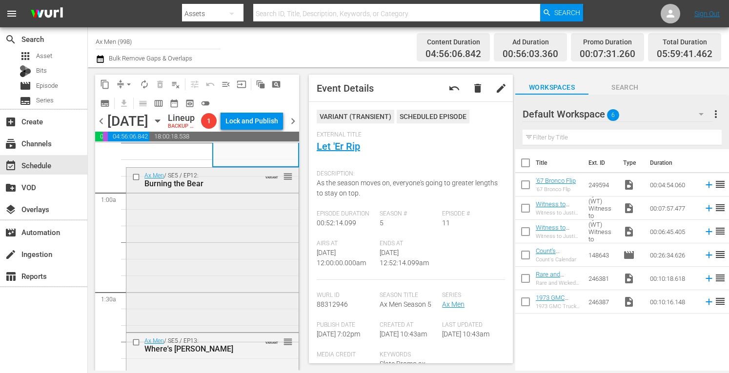
click at [235, 327] on div "Ax Men / SE5 / EP12: Burning the Bear VARIANT reorder" at bounding box center [212, 249] width 172 height 163
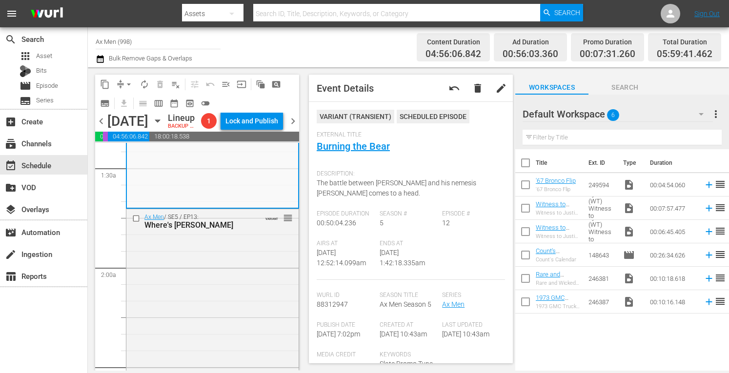
scroll to position [280, 0]
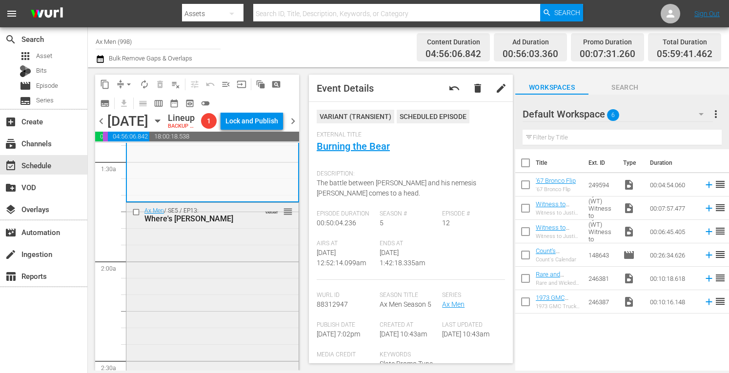
click at [234, 305] on div "Ax Men / SE5 / EP13: Where's Willy VARIANT reorder" at bounding box center [212, 286] width 172 height 167
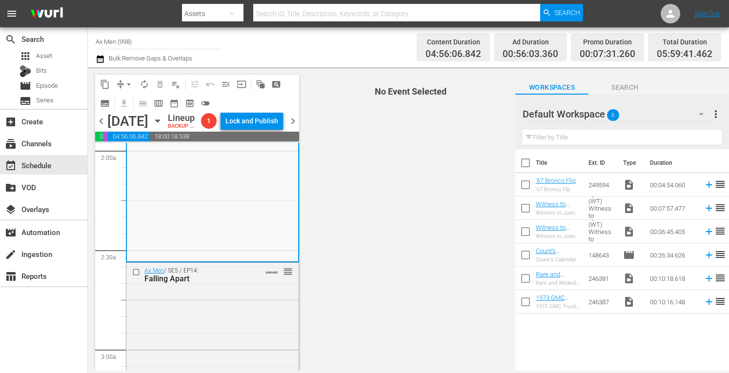
scroll to position [481, 0]
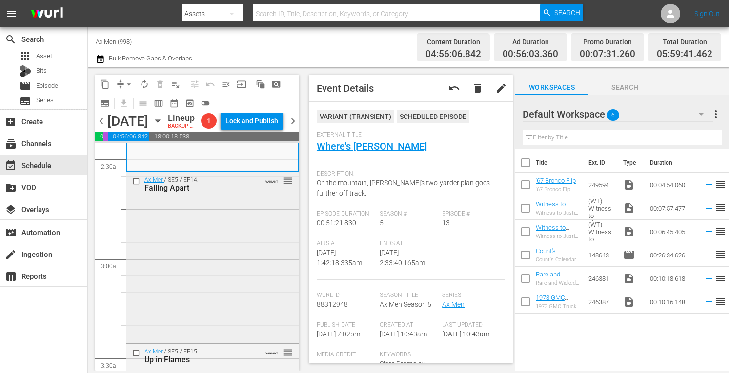
click at [222, 277] on div "Ax Men / SE5 / EP14: Falling Apart VARIANT reorder" at bounding box center [212, 256] width 172 height 168
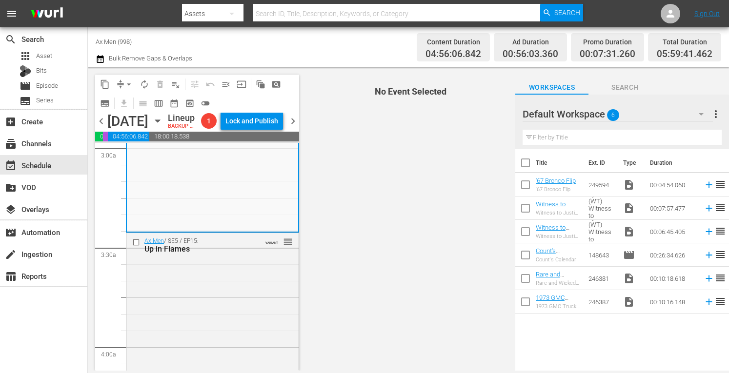
scroll to position [618, 0]
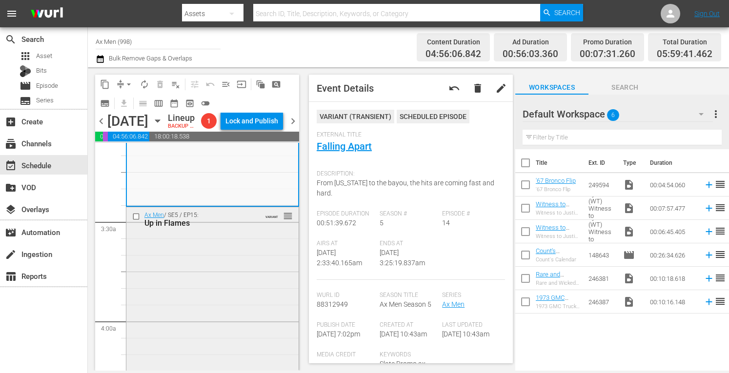
click at [242, 282] on div "Ax Men / SE5 / EP15: Up in Flames VARIANT reorder" at bounding box center [212, 291] width 172 height 168
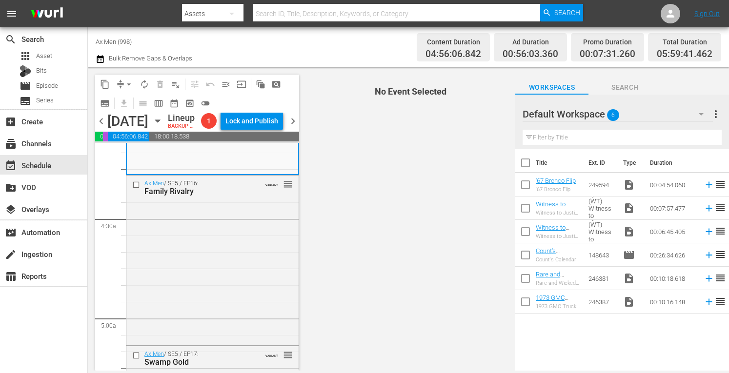
scroll to position [826, 0]
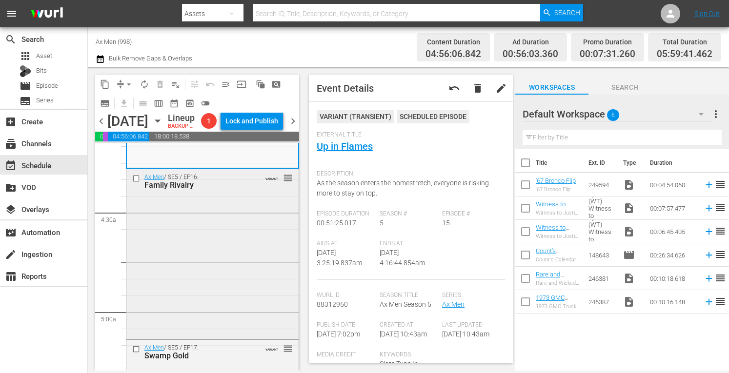
click at [257, 272] on div "Ax Men / SE5 / EP16: Family Rivalry VARIANT reorder" at bounding box center [212, 252] width 172 height 167
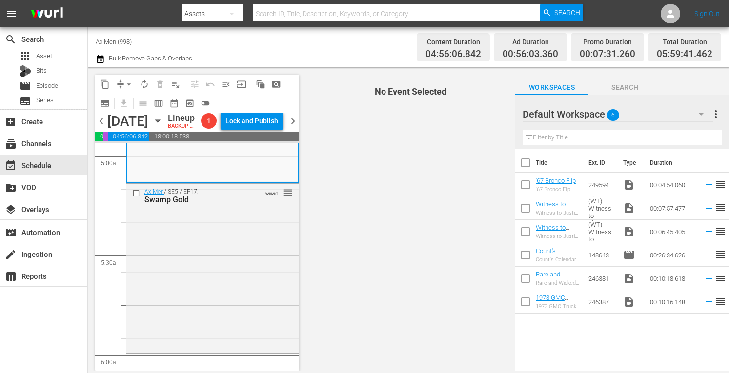
scroll to position [1015, 0]
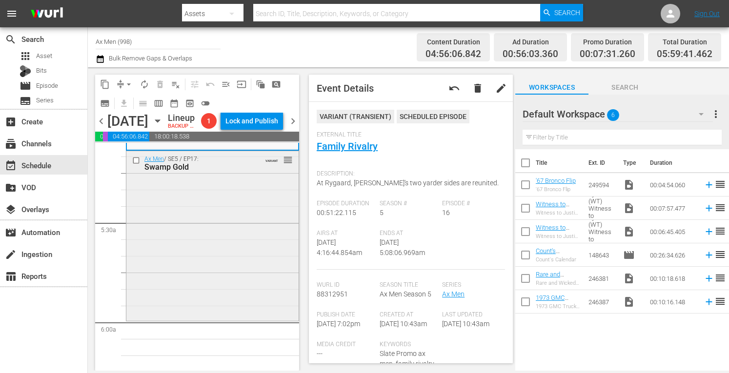
click at [221, 272] on div "Ax Men / SE5 / EP17: Swamp Gold VARIANT reorder" at bounding box center [212, 235] width 172 height 168
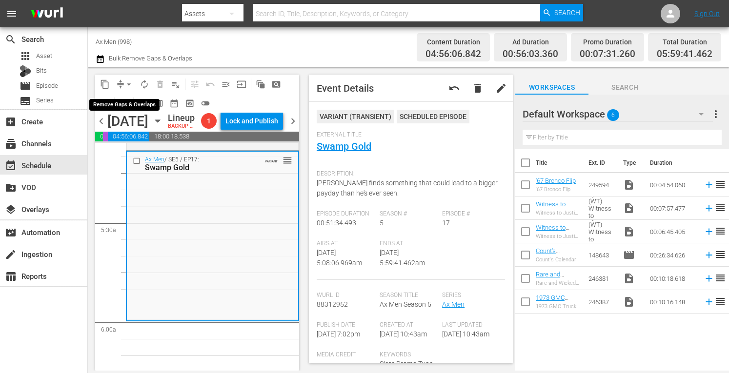
click at [130, 81] on span "arrow_drop_down" at bounding box center [129, 85] width 10 height 10
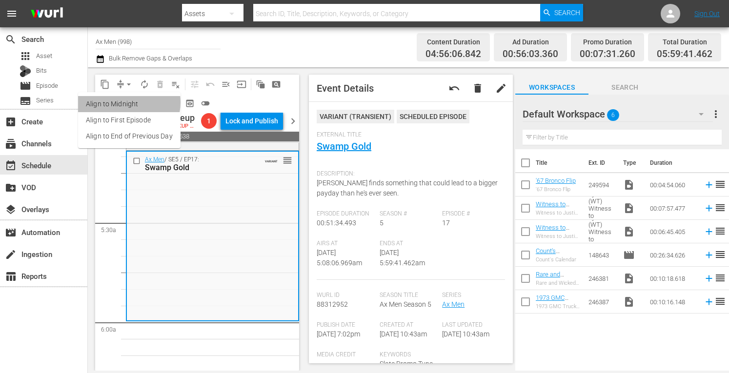
click at [124, 102] on li "Align to Midnight" at bounding box center [129, 104] width 102 height 16
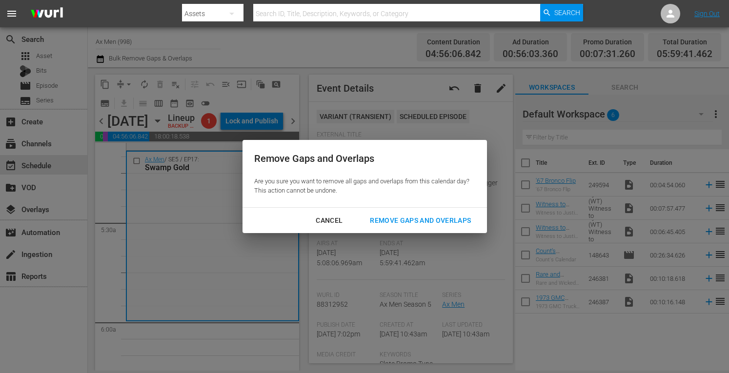
click at [399, 225] on div "Remove Gaps and Overlaps" at bounding box center [420, 221] width 117 height 12
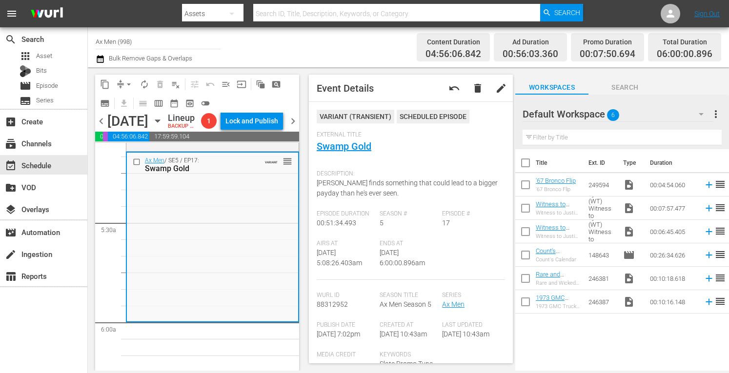
click at [146, 82] on span "autorenew_outlined" at bounding box center [145, 85] width 10 height 10
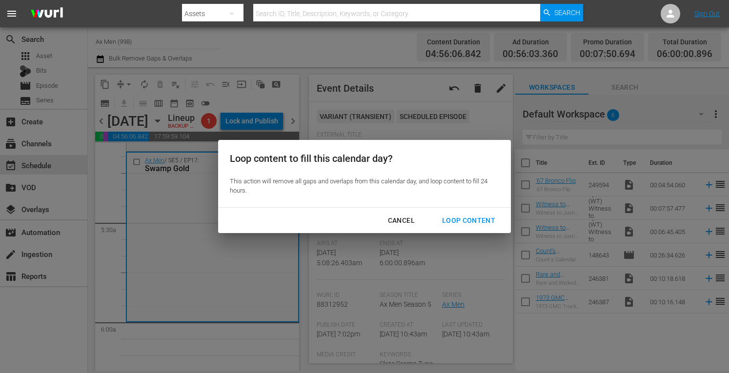
click at [453, 219] on div "Loop Content" at bounding box center [468, 221] width 69 height 12
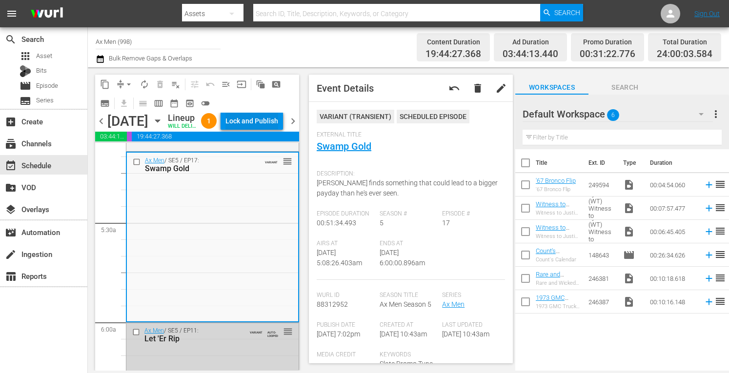
click at [274, 128] on div "Lock and Publish" at bounding box center [251, 121] width 53 height 18
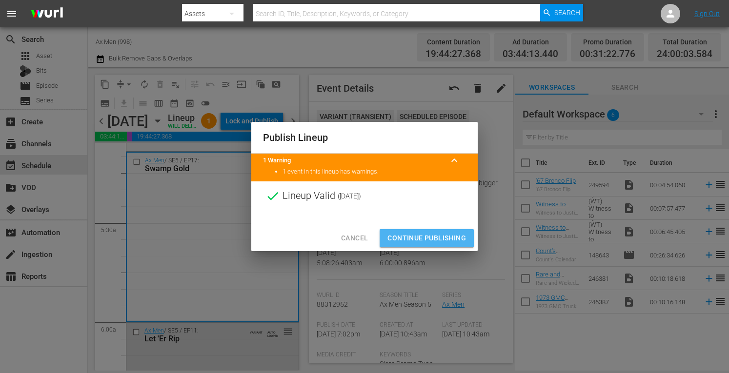
click at [417, 234] on span "Continue Publishing" at bounding box center [426, 238] width 79 height 12
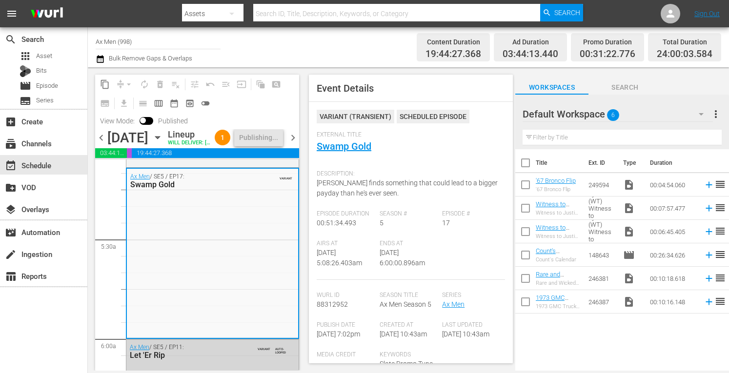
click at [293, 144] on span "chevron_right" at bounding box center [293, 138] width 12 height 12
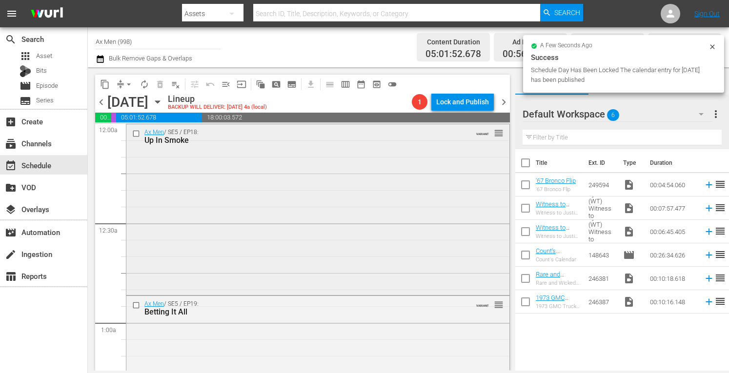
click at [226, 185] on div "Ax Men / SE5 / EP18: Up In Smoke VARIANT reorder" at bounding box center [317, 208] width 383 height 168
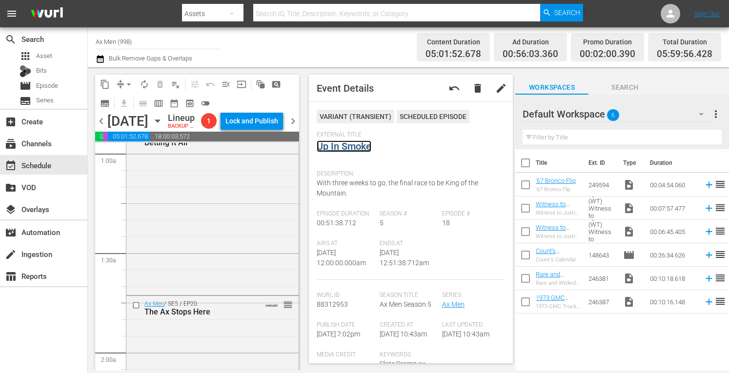
scroll to position [208, 0]
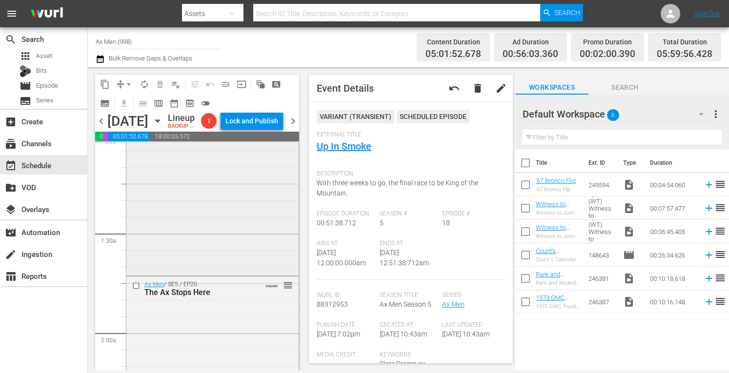
click at [225, 269] on div "Ax Men / SE5 / EP19: Betting It All VARIANT reorder" at bounding box center [212, 190] width 172 height 167
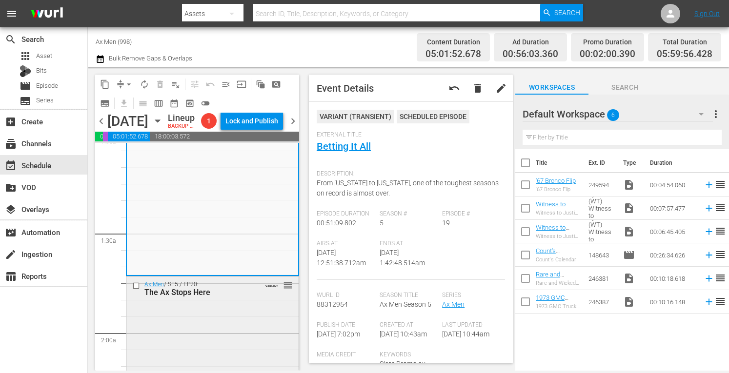
click at [259, 301] on div "Ax Men / SE5 / EP20: The Ax Stops Here VARIANT reorder" at bounding box center [212, 289] width 172 height 24
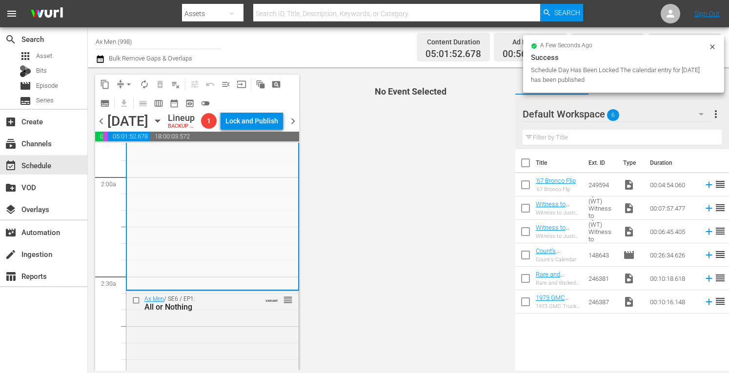
scroll to position [442, 0]
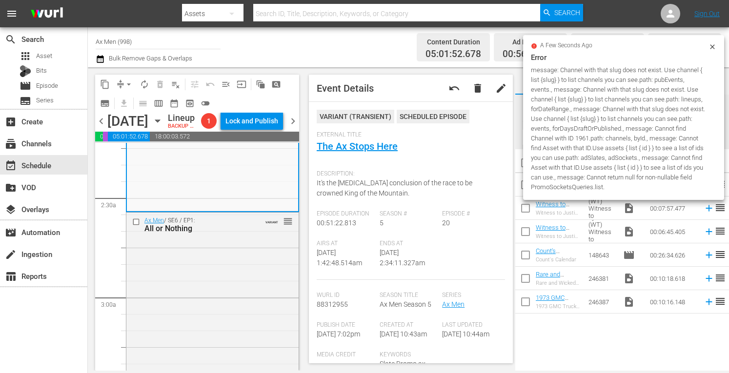
drag, startPoint x: 371, startPoint y: 147, endPoint x: 341, endPoint y: 170, distance: 37.6
click at [341, 170] on span "Description:" at bounding box center [408, 174] width 183 height 8
click at [435, 169] on div "Description: It's the nail-biting conclusion of the race to be crowned King of …" at bounding box center [411, 187] width 188 height 45
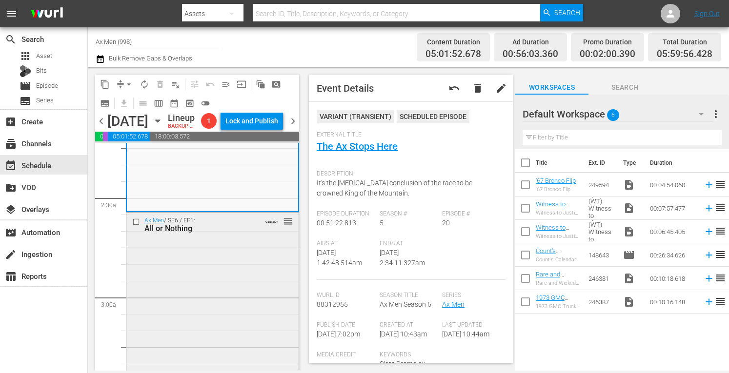
click at [248, 300] on div "Ax Men / SE6 / EP1: All or Nothing VARIANT reorder" at bounding box center [212, 297] width 172 height 169
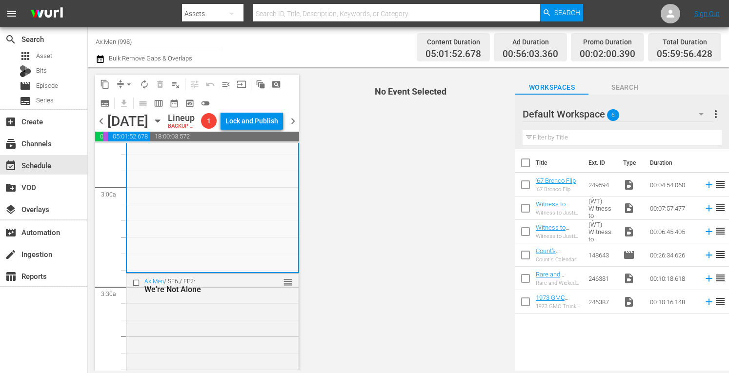
scroll to position [585, 0]
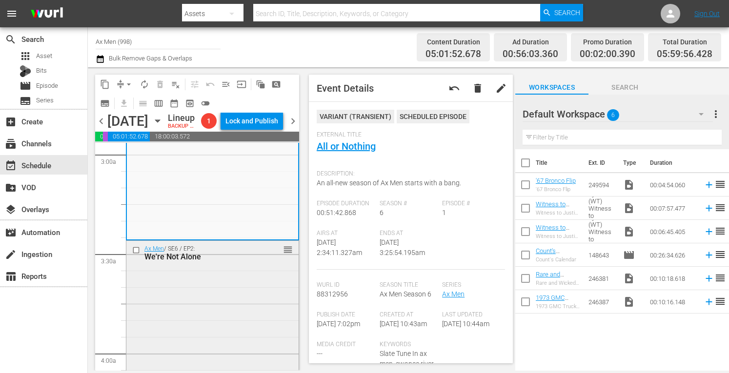
click at [261, 265] on div "Ax Men / SE6 / EP2: We're Not Alone reorder" at bounding box center [212, 253] width 172 height 24
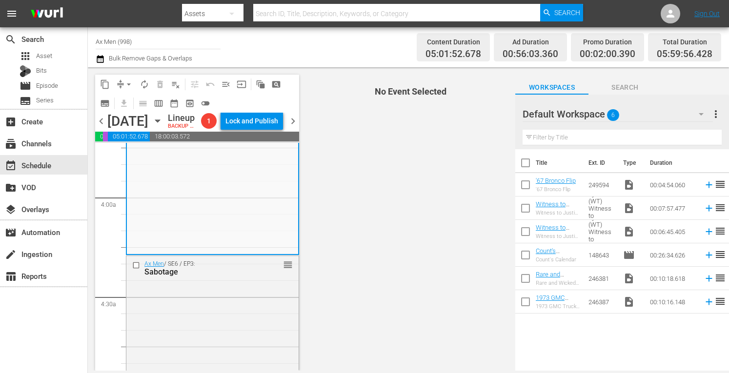
scroll to position [774, 0]
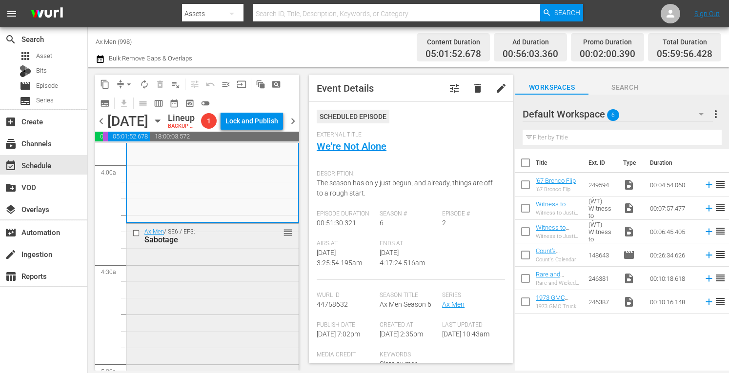
click at [224, 318] on div "Ax Men / SE6 / EP3: Sabotage reorder" at bounding box center [212, 308] width 172 height 168
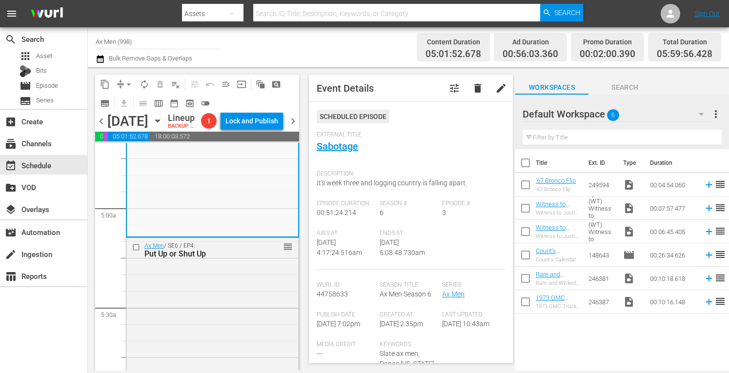
scroll to position [982, 0]
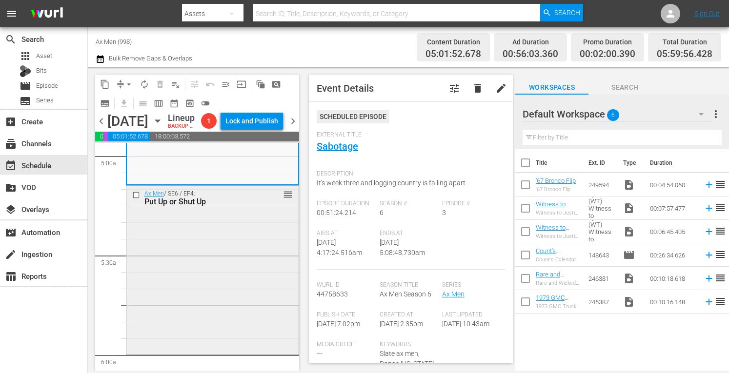
click at [234, 304] on div "Ax Men / SE6 / EP4: Put Up or Shut Up reorder" at bounding box center [212, 269] width 172 height 167
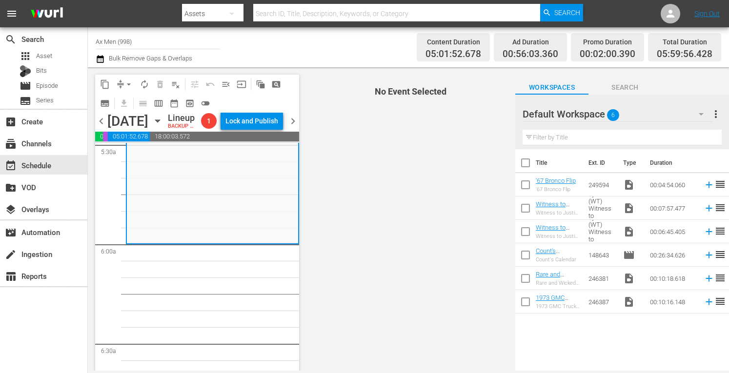
scroll to position [1119, 0]
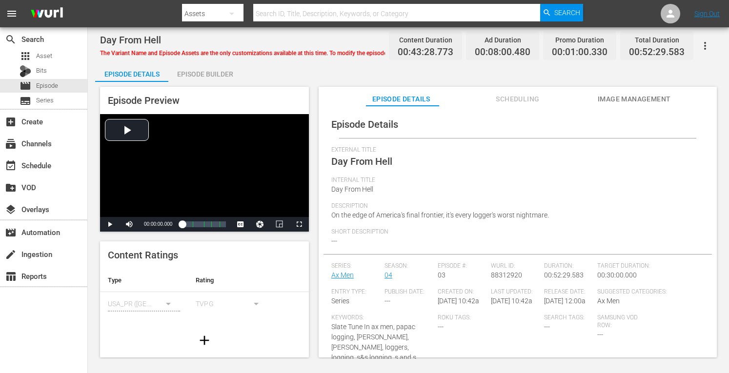
click at [213, 74] on div "Episode Builder" at bounding box center [204, 73] width 73 height 23
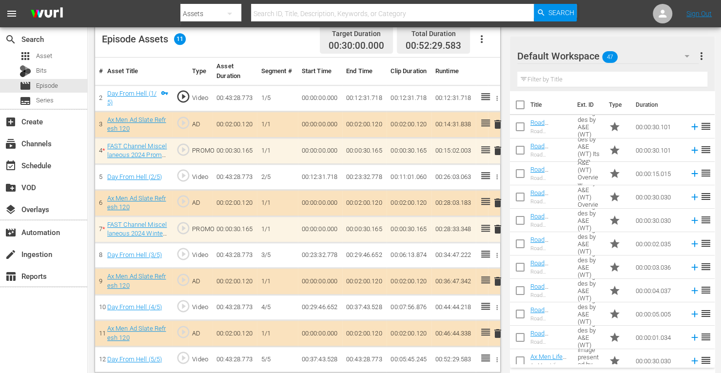
scroll to position [266, 0]
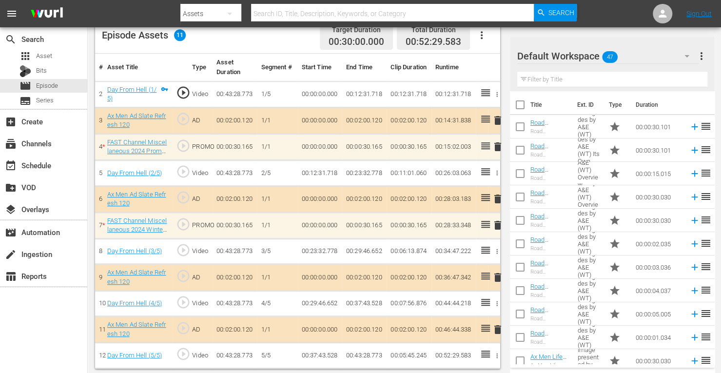
click at [643, 60] on div "Default Workspace 47" at bounding box center [608, 55] width 181 height 27
drag, startPoint x: 711, startPoint y: 126, endPoint x: 709, endPoint y: 211, distance: 84.9
click at [709, 211] on div "Default Workspace (47)" at bounding box center [360, 186] width 721 height 373
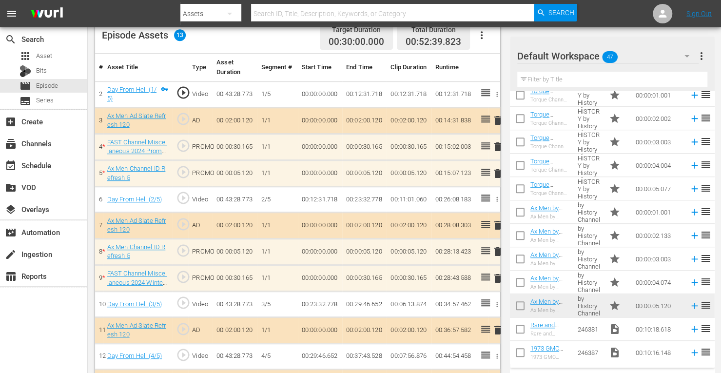
scroll to position [319, 0]
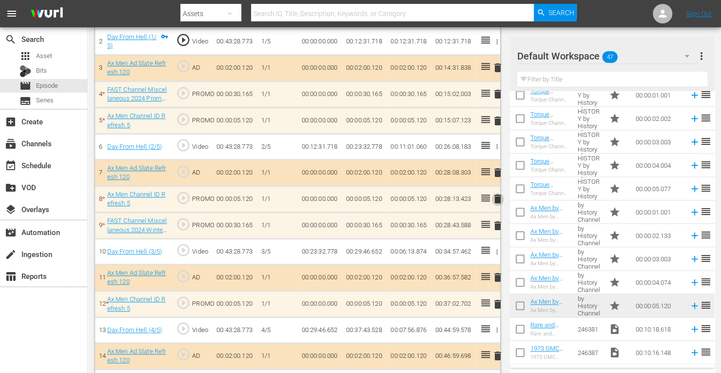
click at [496, 199] on span "delete" at bounding box center [498, 199] width 12 height 12
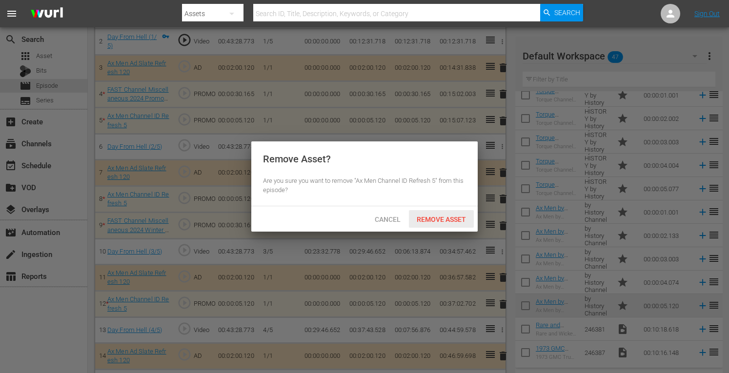
click at [461, 219] on span "Remove Asset" at bounding box center [441, 220] width 65 height 8
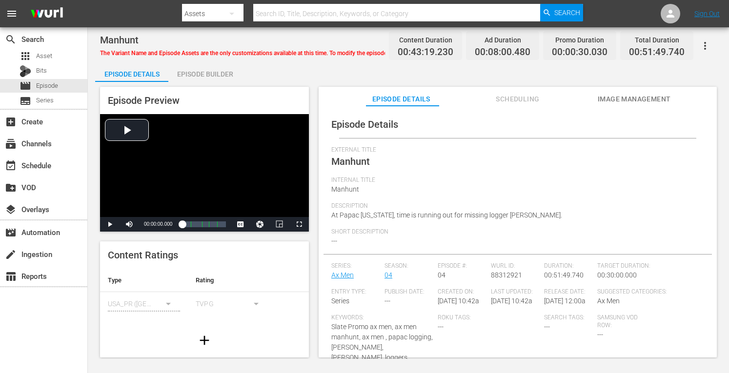
click at [205, 72] on div "Episode Builder" at bounding box center [204, 73] width 73 height 23
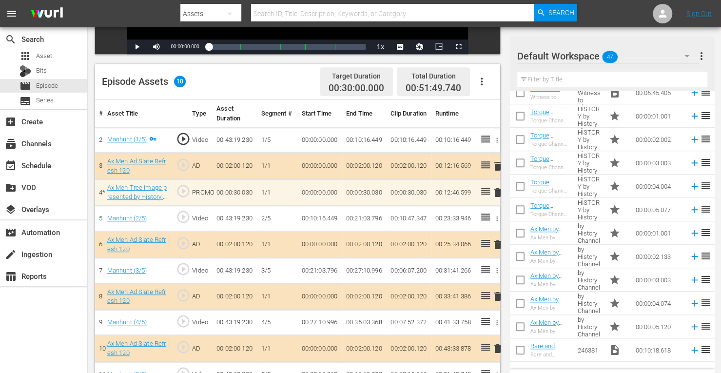
scroll to position [458, 0]
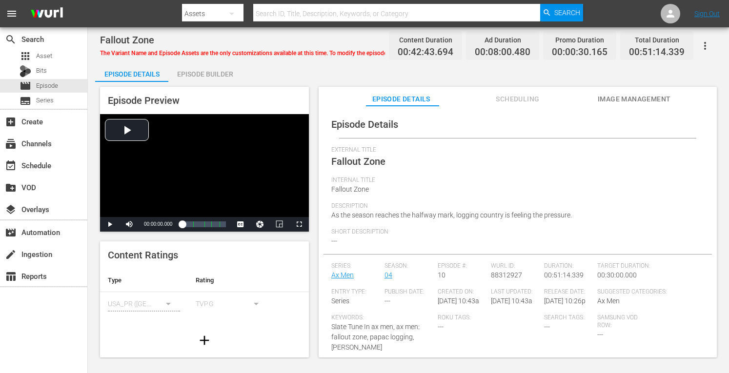
click at [198, 73] on div "Episode Builder" at bounding box center [204, 73] width 73 height 23
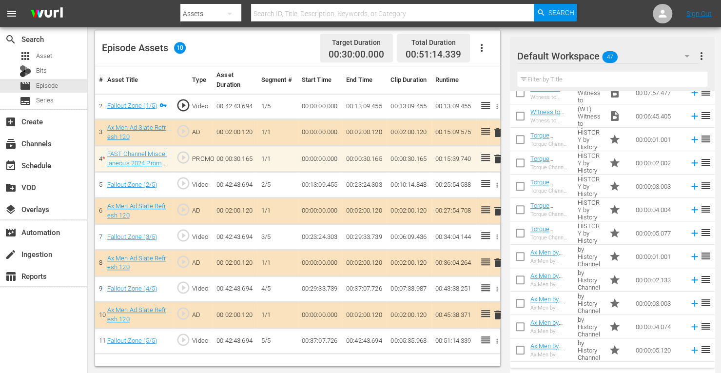
scroll to position [433, 0]
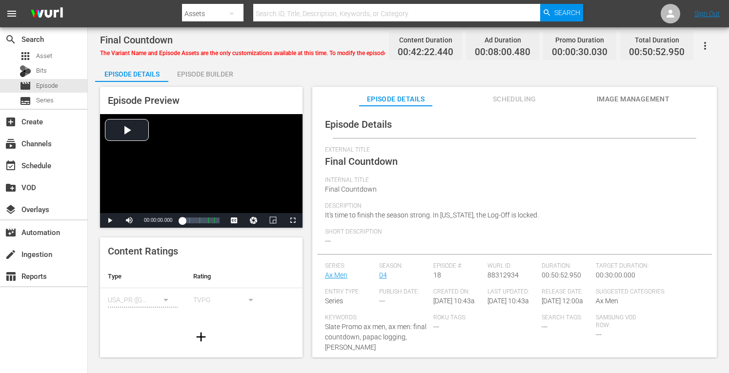
click at [218, 73] on div "Episode Builder" at bounding box center [204, 73] width 73 height 23
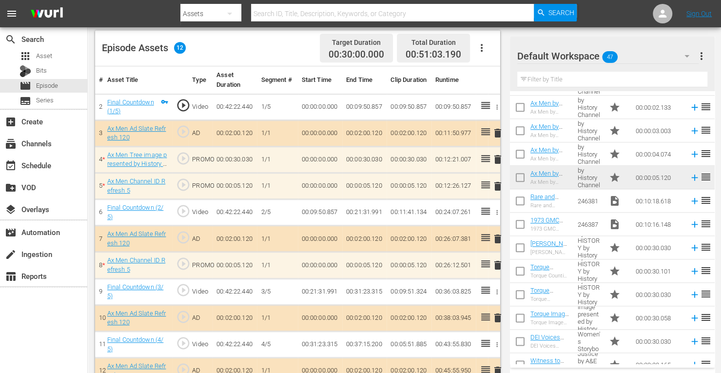
scroll to position [296, 0]
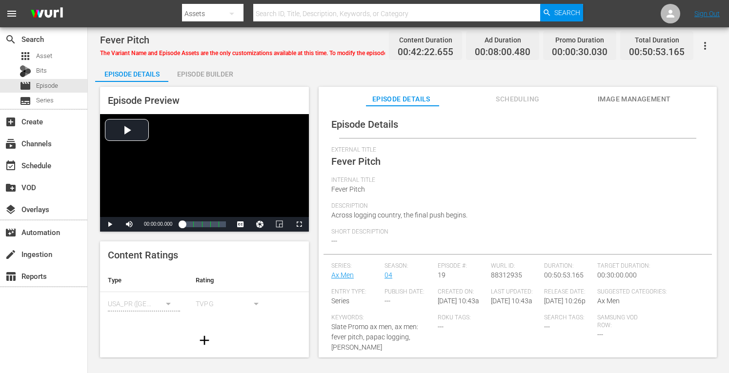
click at [218, 71] on div "Episode Builder" at bounding box center [204, 73] width 73 height 23
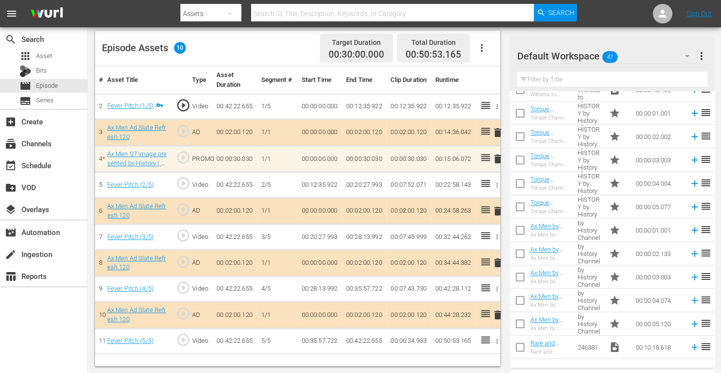
scroll to position [460, 0]
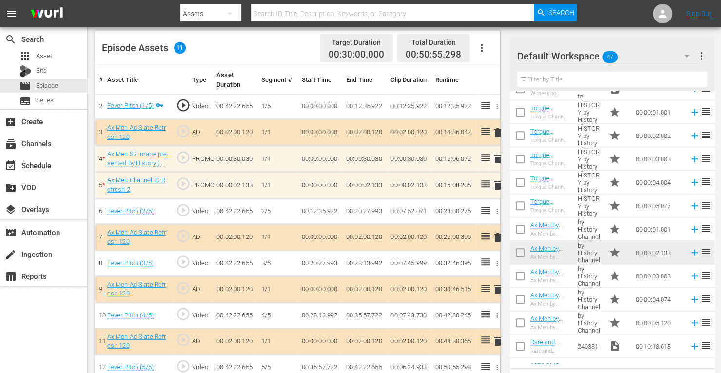
click at [499, 183] on span "delete" at bounding box center [498, 186] width 12 height 12
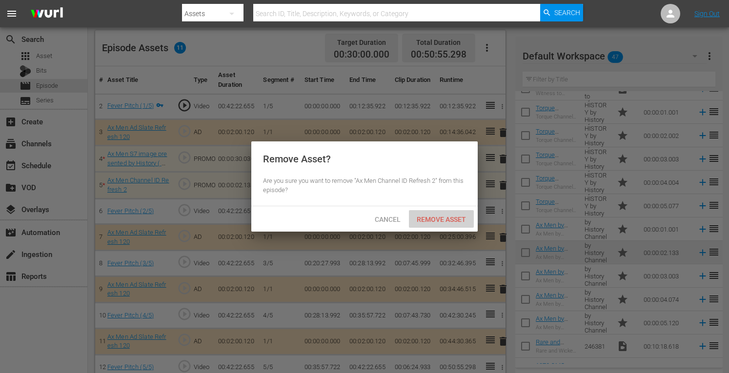
click at [443, 217] on span "Remove Asset" at bounding box center [441, 220] width 65 height 8
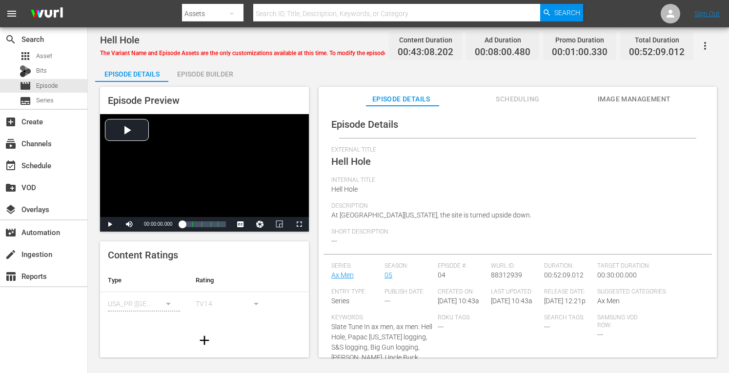
click at [193, 71] on div "Episode Builder" at bounding box center [204, 73] width 73 height 23
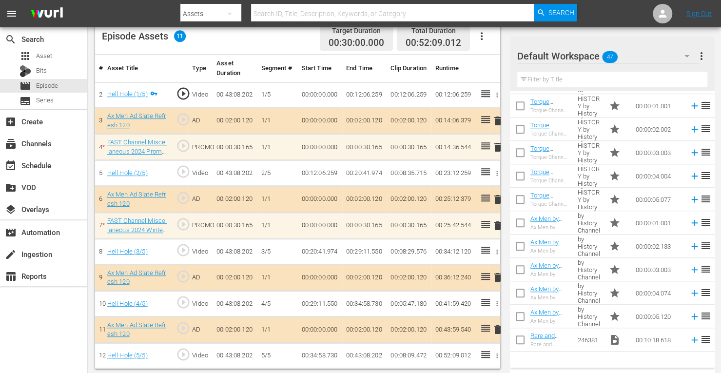
scroll to position [477, 0]
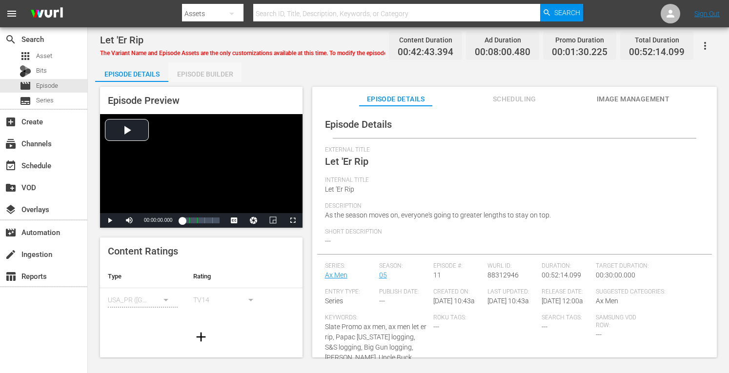
click at [207, 68] on div "Episode Builder" at bounding box center [204, 73] width 73 height 23
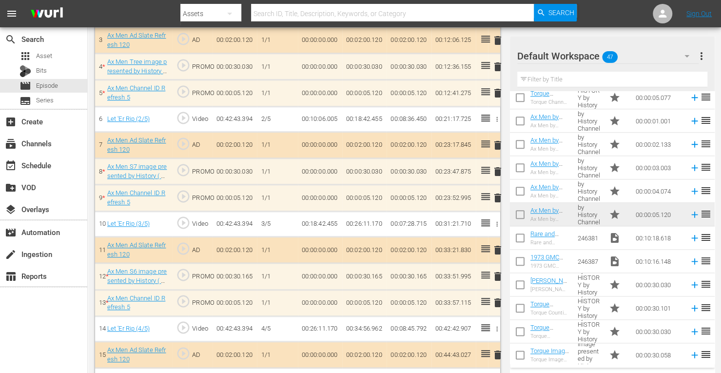
scroll to position [344, 0]
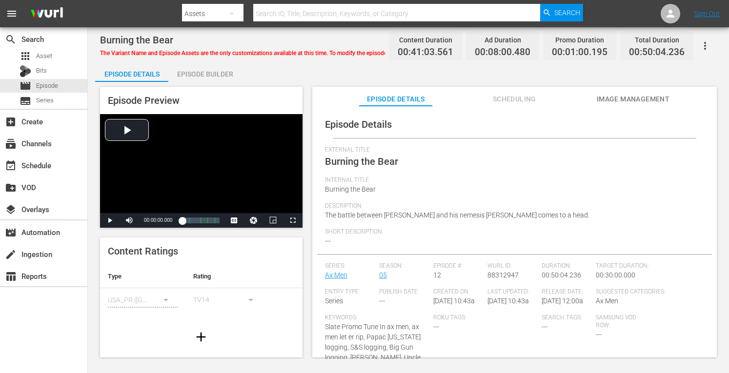
click at [220, 75] on div "Episode Builder" at bounding box center [204, 73] width 73 height 23
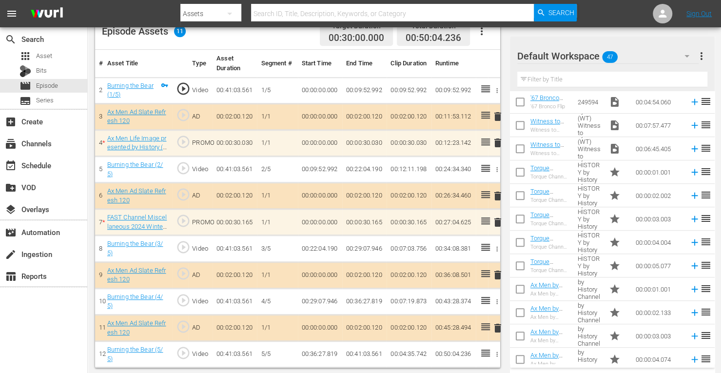
scroll to position [477, 0]
